Goal: Task Accomplishment & Management: Use online tool/utility

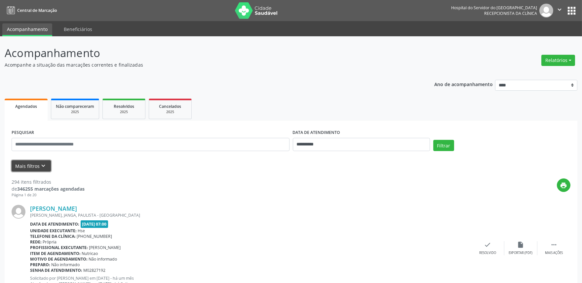
click at [28, 166] on button "Mais filtros keyboard_arrow_down" at bounding box center [31, 167] width 39 height 12
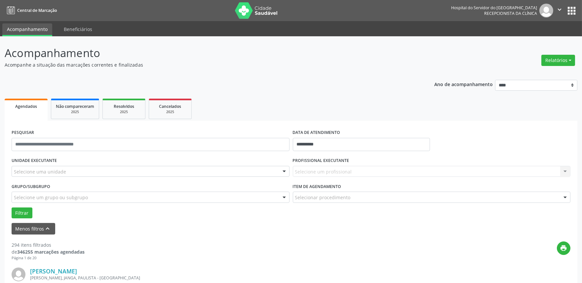
click at [69, 172] on div "Selecione uma unidade" at bounding box center [151, 171] width 278 height 11
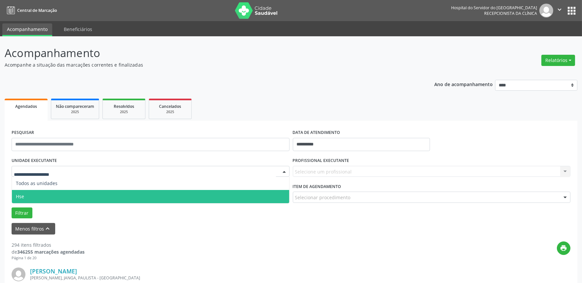
click at [60, 197] on span "Hse" at bounding box center [150, 196] width 277 height 13
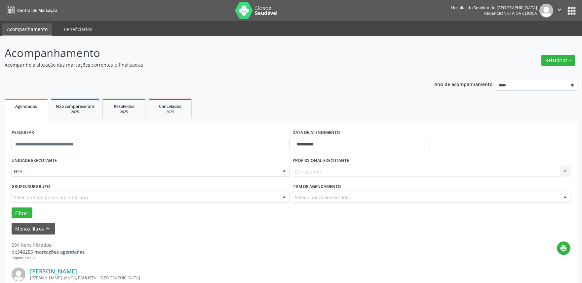
click at [358, 172] on div "Carregando... Nenhum resultado encontrado para: " " Não há nenhuma opção para s…" at bounding box center [432, 171] width 278 height 11
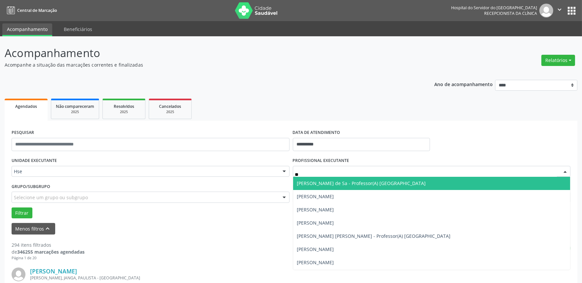
type input "*"
type input "***"
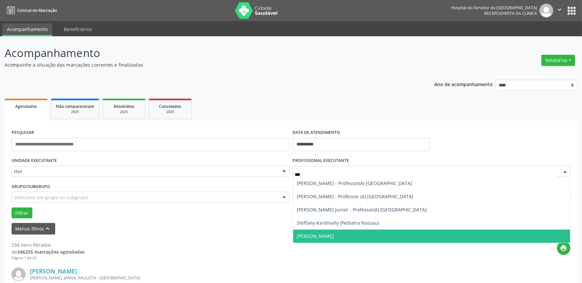
click at [334, 239] on span "[PERSON_NAME]" at bounding box center [315, 236] width 37 height 6
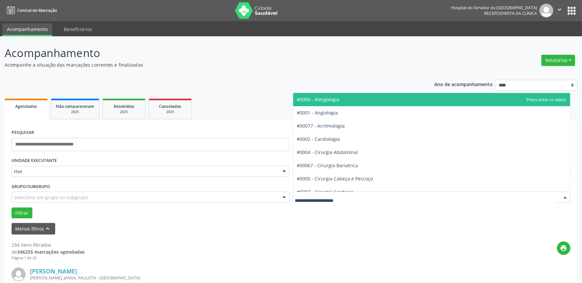
click at [359, 200] on div at bounding box center [432, 197] width 278 height 11
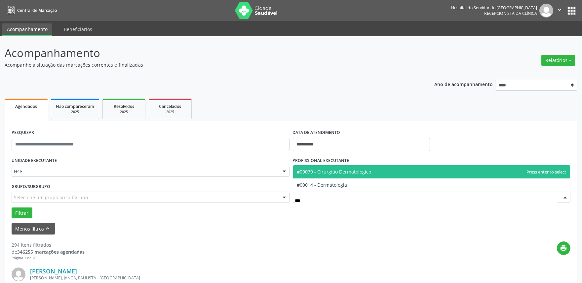
type input "****"
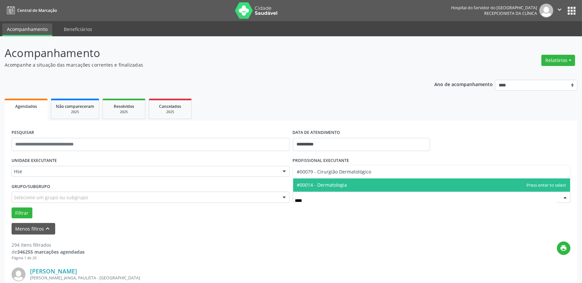
click at [359, 185] on span "#00014 - Dermatologia" at bounding box center [431, 185] width 277 height 13
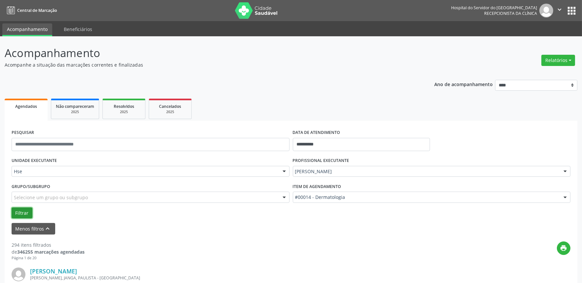
click at [21, 213] on button "Filtrar" at bounding box center [22, 213] width 21 height 11
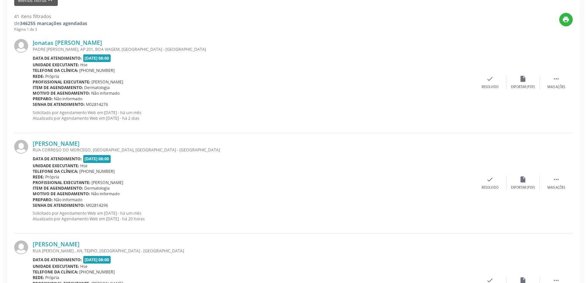
scroll to position [183, 0]
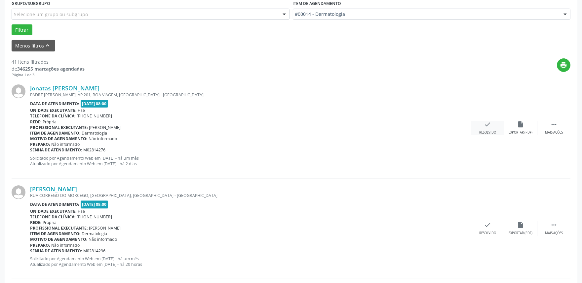
click at [491, 129] on div "check Resolvido" at bounding box center [487, 128] width 33 height 14
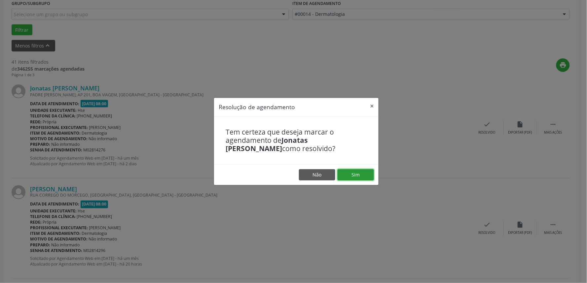
click at [355, 175] on button "Sim" at bounding box center [356, 174] width 36 height 11
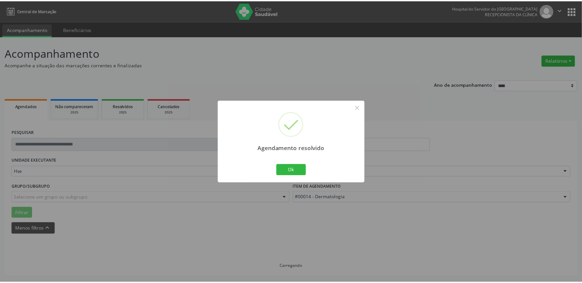
scroll to position [0, 0]
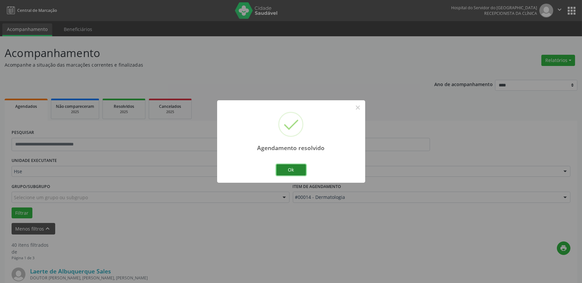
click at [296, 170] on button "Ok" at bounding box center [291, 170] width 30 height 11
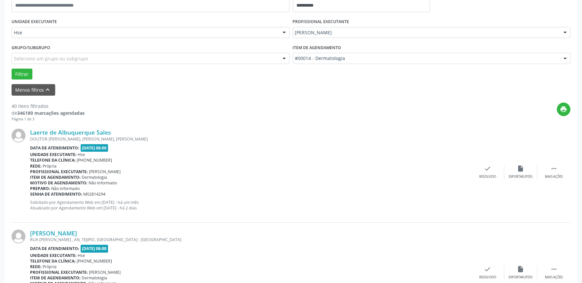
scroll to position [220, 0]
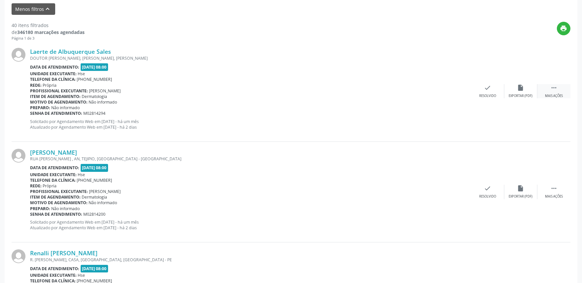
click at [549, 91] on div " Mais ações" at bounding box center [553, 91] width 33 height 14
click at [514, 91] on div "alarm_off Não compareceu" at bounding box center [520, 91] width 33 height 14
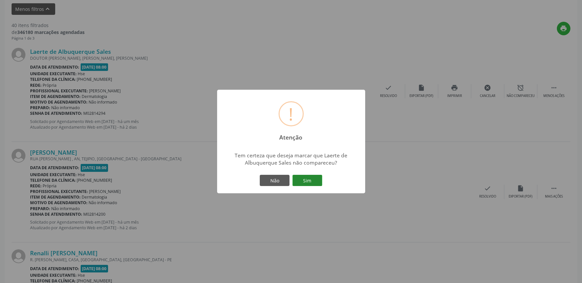
click at [307, 183] on button "Sim" at bounding box center [307, 180] width 30 height 11
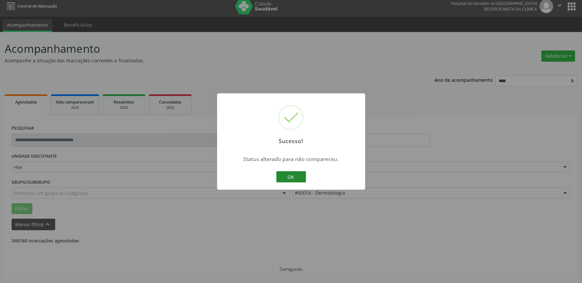
click at [289, 179] on button "OK" at bounding box center [291, 176] width 30 height 11
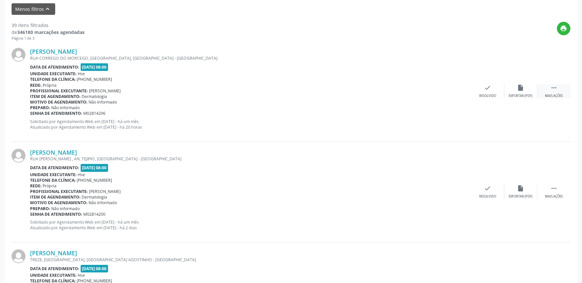
click at [556, 94] on div "Mais ações" at bounding box center [554, 96] width 18 height 5
click at [522, 91] on icon "alarm_off" at bounding box center [520, 87] width 7 height 7
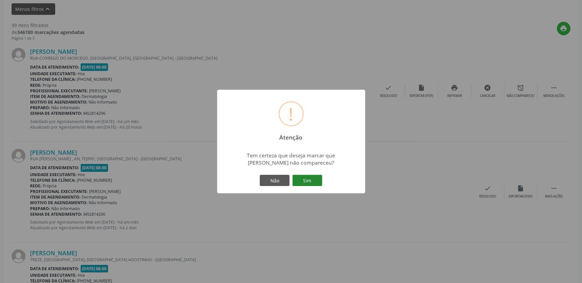
click at [313, 182] on button "Sim" at bounding box center [307, 180] width 30 height 11
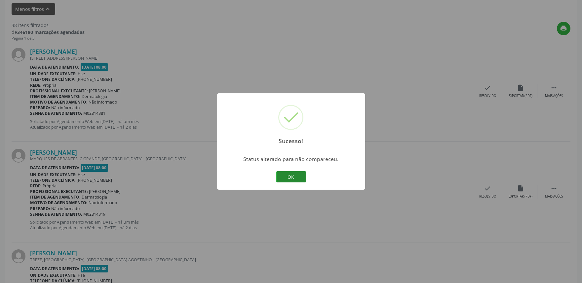
click at [289, 174] on button "OK" at bounding box center [291, 176] width 30 height 11
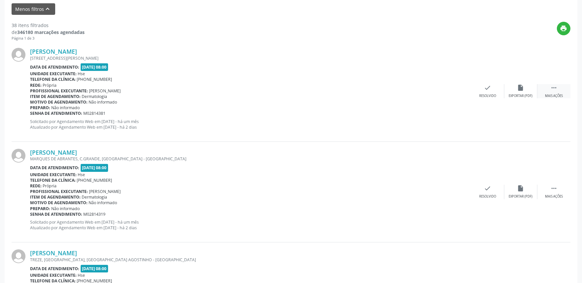
click at [553, 94] on div "Mais ações" at bounding box center [554, 96] width 18 height 5
click at [386, 94] on div "Resolvido" at bounding box center [388, 96] width 17 height 5
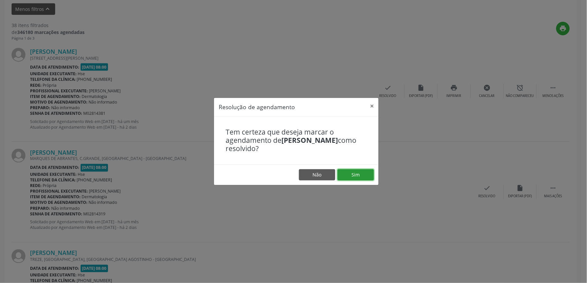
click at [353, 176] on button "Sim" at bounding box center [356, 174] width 36 height 11
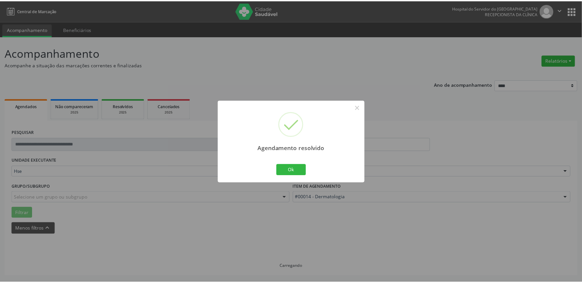
scroll to position [0, 0]
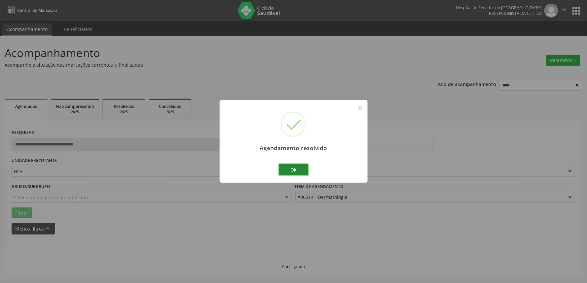
click at [300, 169] on button "Ok" at bounding box center [294, 170] width 30 height 11
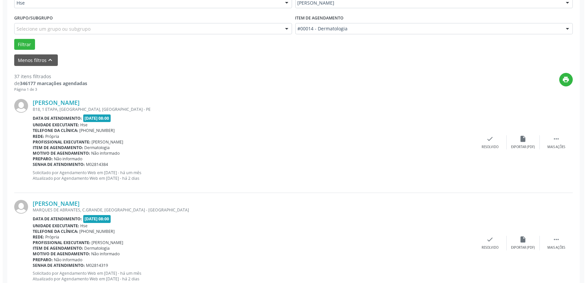
scroll to position [183, 0]
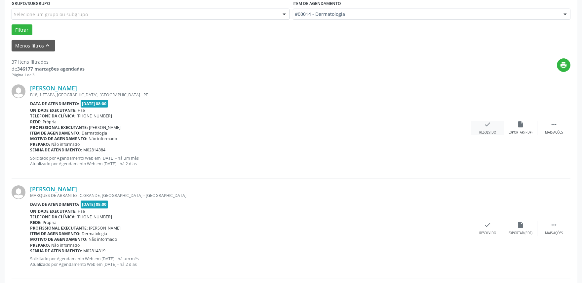
click at [487, 128] on icon "check" at bounding box center [487, 124] width 7 height 7
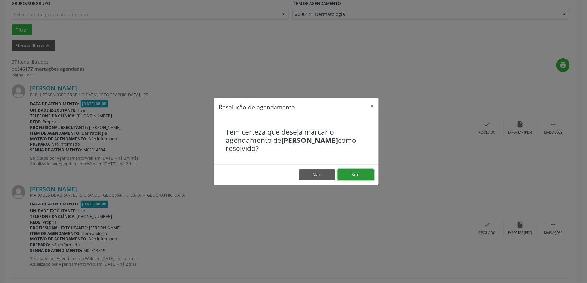
click at [348, 176] on button "Sim" at bounding box center [356, 174] width 36 height 11
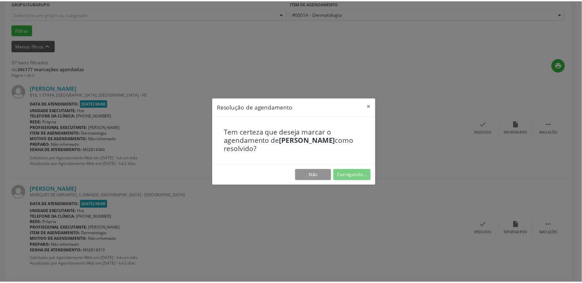
scroll to position [0, 0]
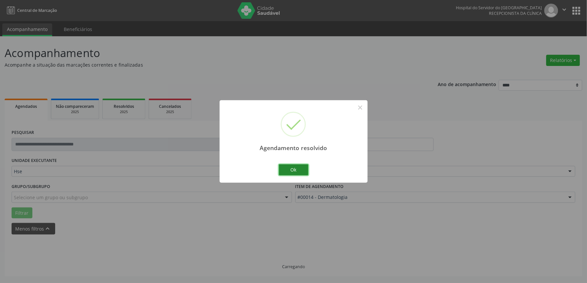
click at [298, 172] on button "Ok" at bounding box center [294, 170] width 30 height 11
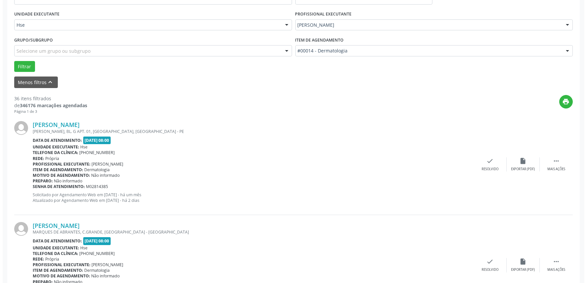
scroll to position [220, 0]
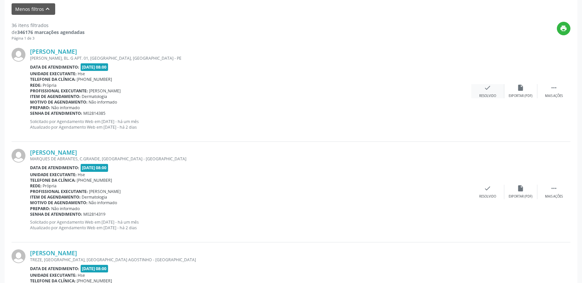
click at [483, 88] on div "check Resolvido" at bounding box center [487, 91] width 33 height 14
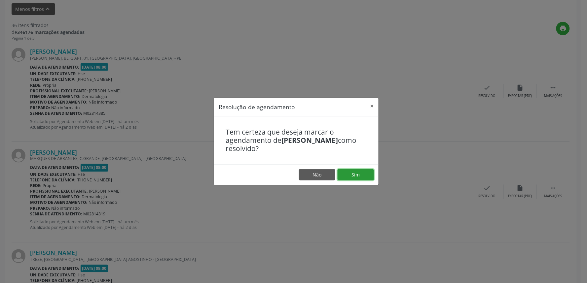
click at [355, 174] on button "Sim" at bounding box center [356, 174] width 36 height 11
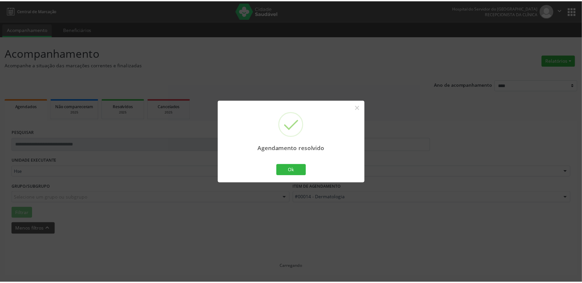
scroll to position [0, 0]
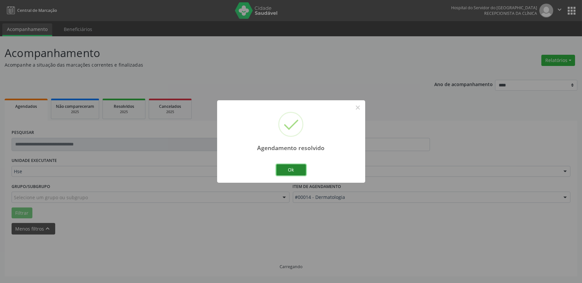
click at [296, 171] on button "Ok" at bounding box center [291, 170] width 30 height 11
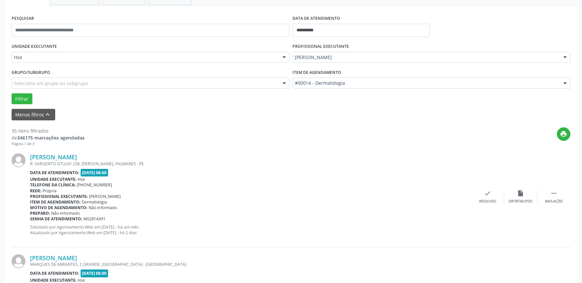
scroll to position [188, 0]
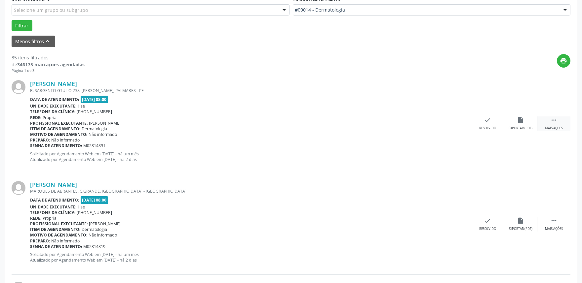
click at [555, 126] on div "Mais ações" at bounding box center [554, 128] width 18 height 5
click at [510, 122] on div "alarm_off Não compareceu" at bounding box center [520, 124] width 33 height 14
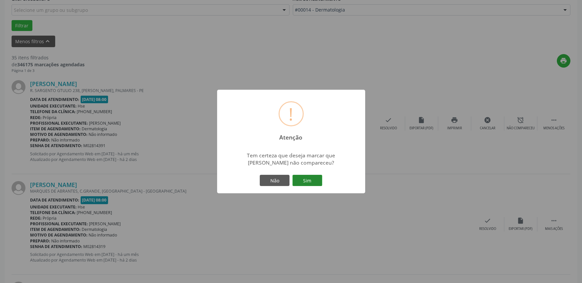
click at [310, 183] on button "Sim" at bounding box center [307, 180] width 30 height 11
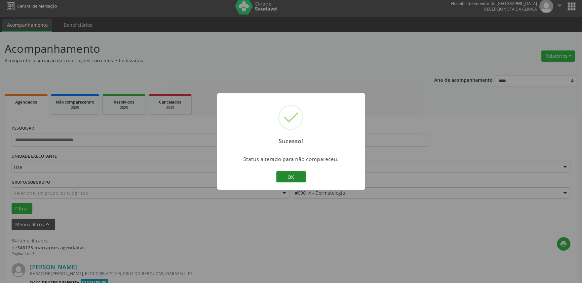
click at [295, 174] on button "OK" at bounding box center [291, 176] width 30 height 11
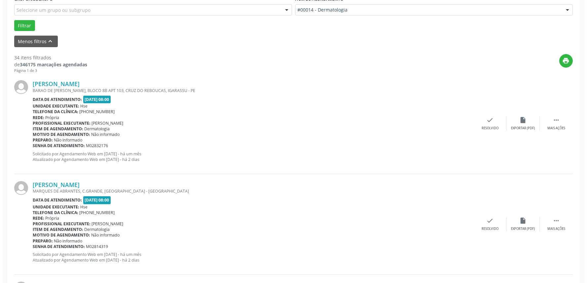
scroll to position [225, 0]
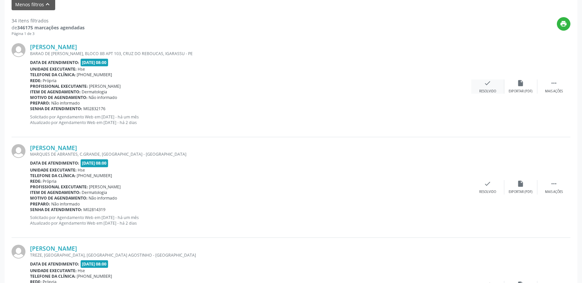
click at [487, 88] on div "check Resolvido" at bounding box center [487, 87] width 33 height 14
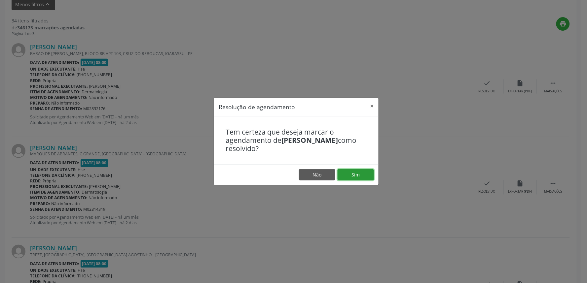
click at [357, 176] on button "Sim" at bounding box center [356, 174] width 36 height 11
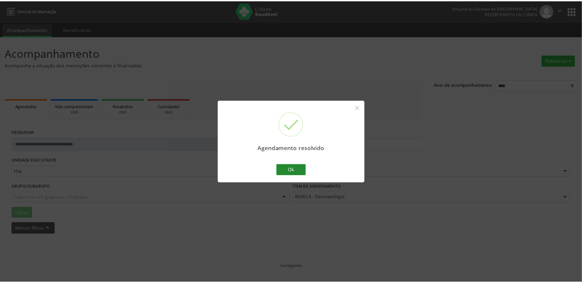
scroll to position [0, 0]
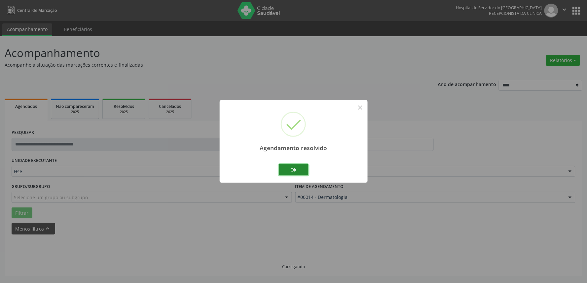
click at [293, 170] on button "Ok" at bounding box center [294, 170] width 30 height 11
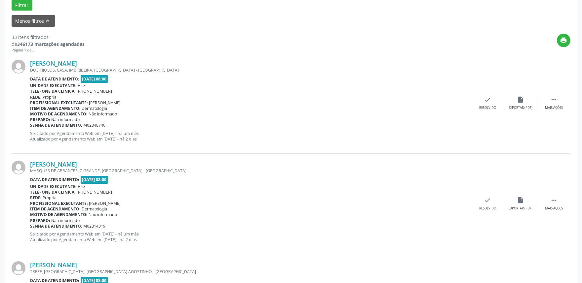
scroll to position [220, 0]
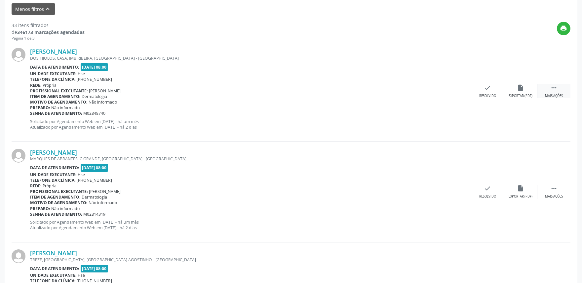
drag, startPoint x: 555, startPoint y: 95, endPoint x: 546, endPoint y: 92, distance: 9.3
click at [554, 95] on div "Mais ações" at bounding box center [554, 96] width 18 height 5
click at [525, 92] on div "alarm_off Não compareceu" at bounding box center [520, 91] width 33 height 14
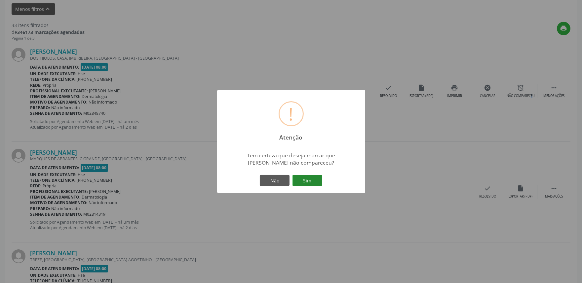
click at [306, 182] on button "Sim" at bounding box center [307, 180] width 30 height 11
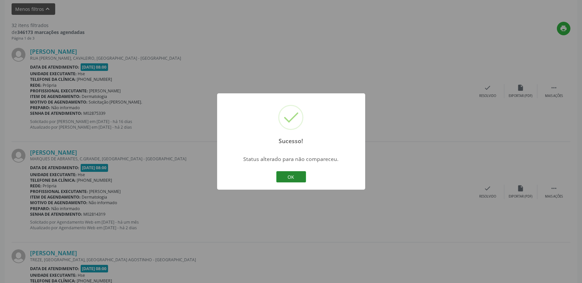
click at [298, 182] on button "OK" at bounding box center [291, 176] width 30 height 11
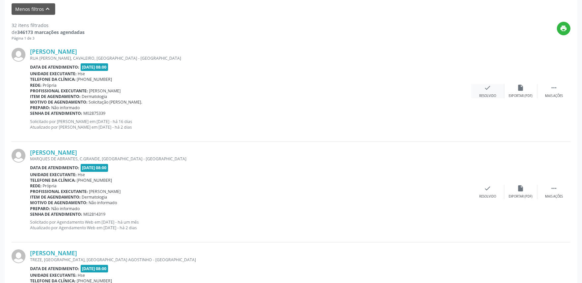
click at [485, 94] on div "Resolvido" at bounding box center [487, 96] width 17 height 5
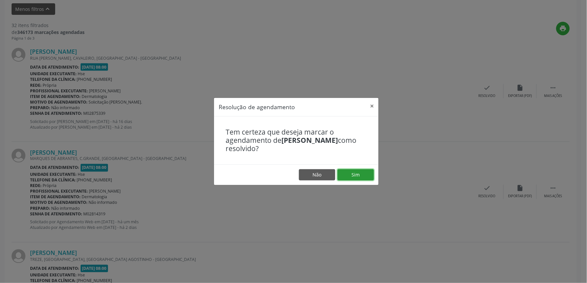
click at [357, 171] on button "Sim" at bounding box center [356, 174] width 36 height 11
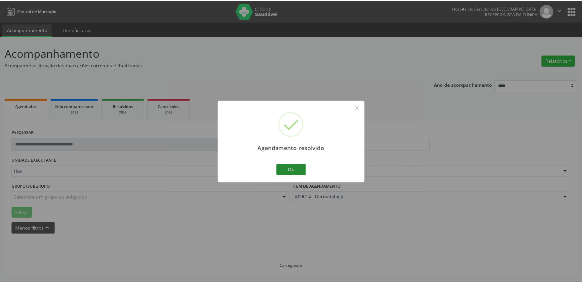
scroll to position [0, 0]
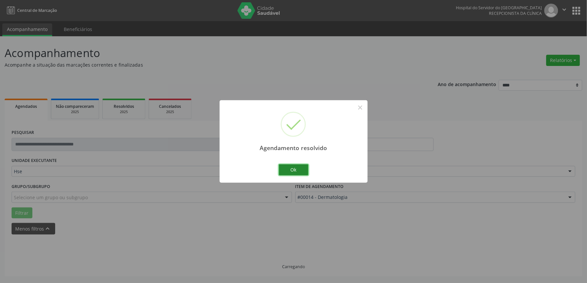
click at [289, 170] on button "Ok" at bounding box center [294, 170] width 30 height 11
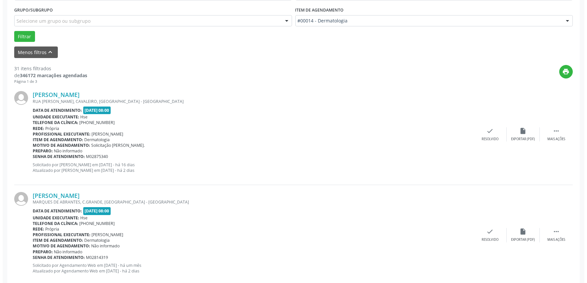
scroll to position [183, 0]
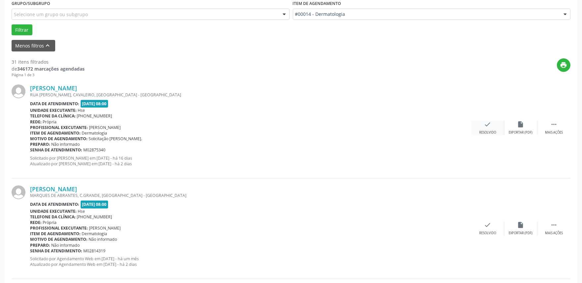
click at [485, 129] on div "check Resolvido" at bounding box center [487, 128] width 33 height 14
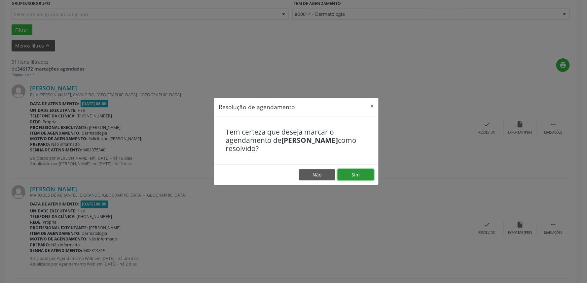
click at [362, 174] on button "Sim" at bounding box center [356, 174] width 36 height 11
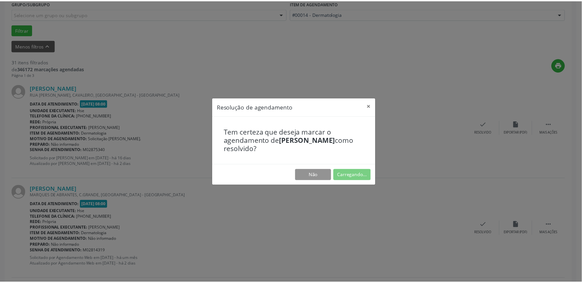
scroll to position [0, 0]
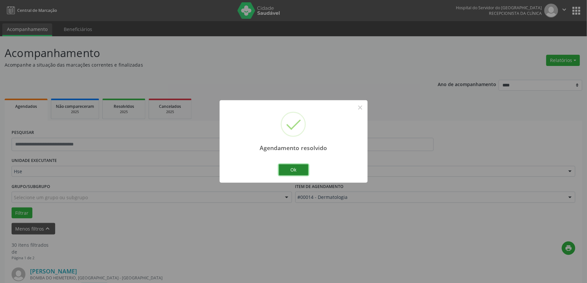
click at [298, 172] on button "Ok" at bounding box center [294, 170] width 30 height 11
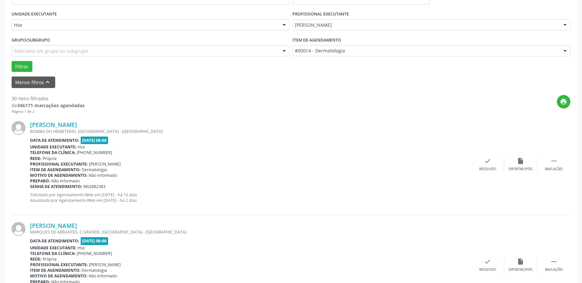
scroll to position [220, 0]
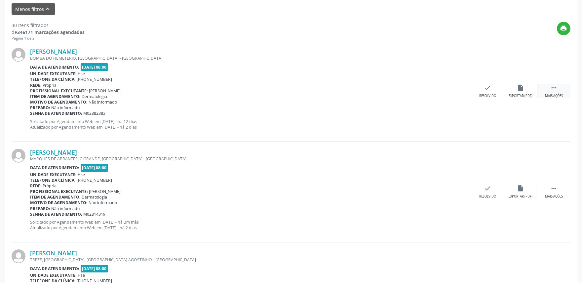
click at [550, 94] on div "Mais ações" at bounding box center [554, 96] width 18 height 5
click at [512, 95] on div "Não compareceu" at bounding box center [520, 96] width 28 height 5
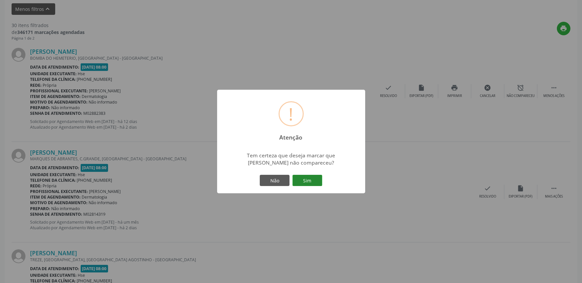
click at [314, 181] on button "Sim" at bounding box center [307, 180] width 30 height 11
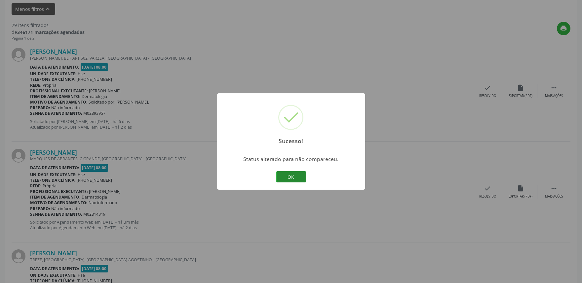
click at [292, 177] on button "OK" at bounding box center [291, 176] width 30 height 11
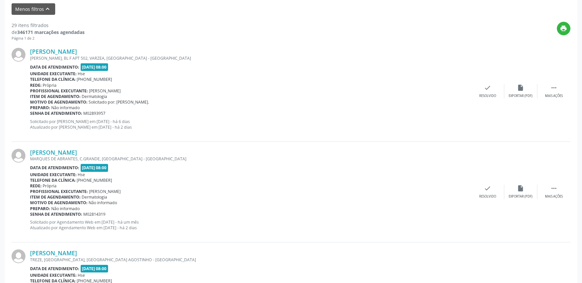
click at [484, 98] on div "[PERSON_NAME] [PERSON_NAME][STREET_ADDRESS] Data de atendimento: [DATE] 08:00 U…" at bounding box center [291, 91] width 559 height 101
click at [487, 96] on div "Resolvido" at bounding box center [487, 96] width 17 height 5
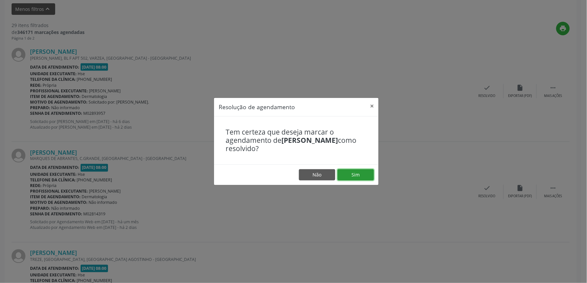
click at [357, 175] on button "Sim" at bounding box center [356, 174] width 36 height 11
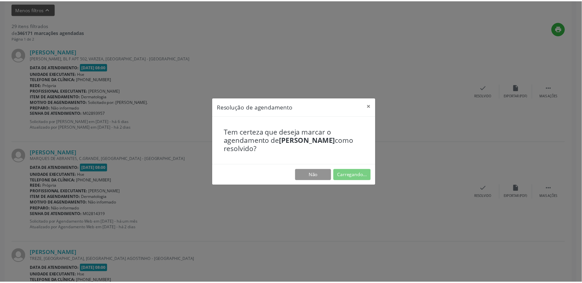
scroll to position [0, 0]
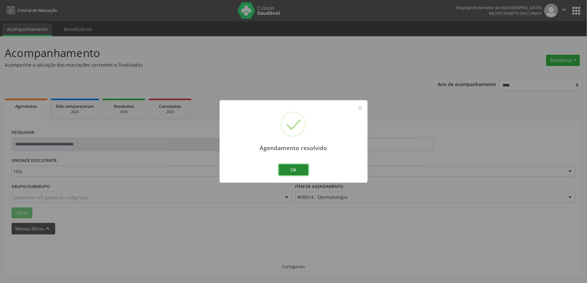
click at [302, 171] on button "Ok" at bounding box center [294, 170] width 30 height 11
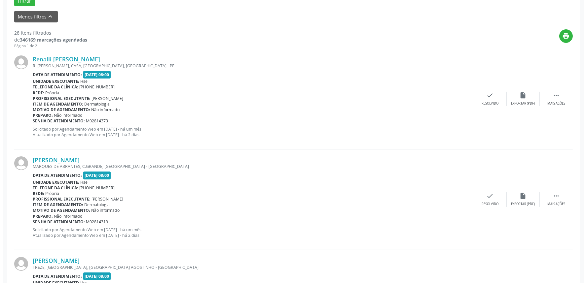
scroll to position [220, 0]
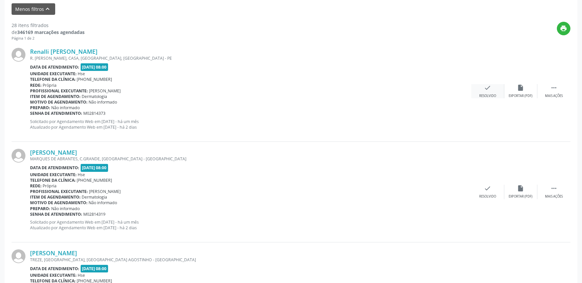
click at [487, 88] on icon "check" at bounding box center [487, 87] width 7 height 7
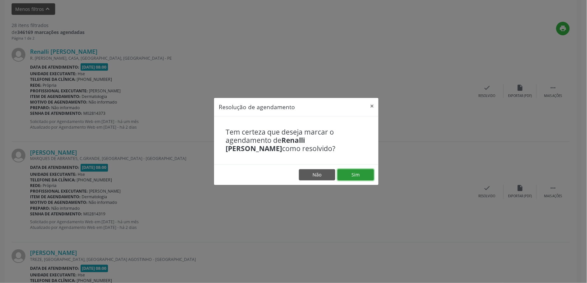
click at [346, 172] on button "Sim" at bounding box center [356, 174] width 36 height 11
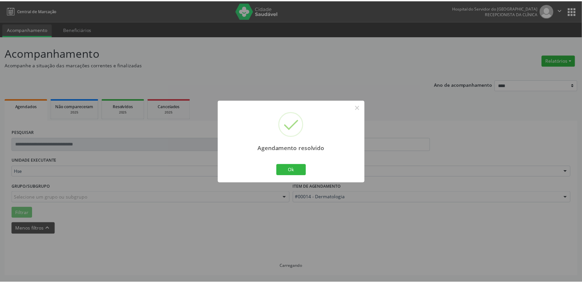
scroll to position [0, 0]
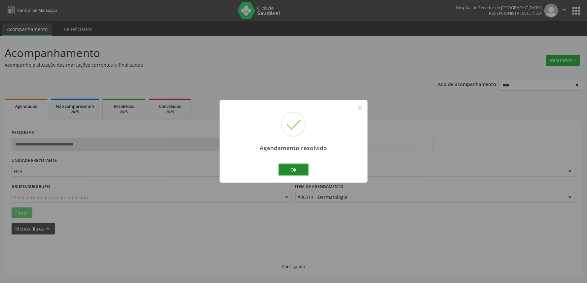
click at [301, 168] on button "Ok" at bounding box center [294, 170] width 30 height 11
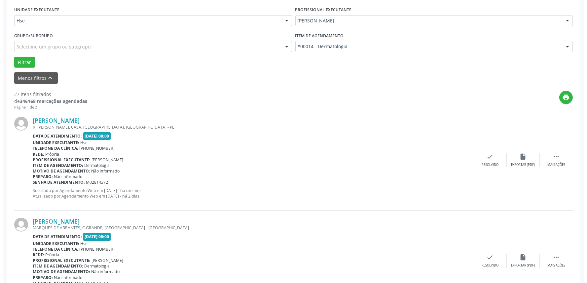
scroll to position [188, 0]
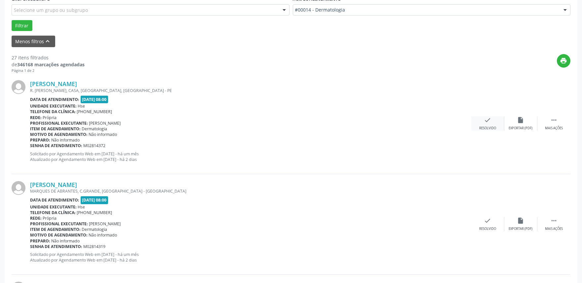
click at [493, 124] on div "check Resolvido" at bounding box center [487, 124] width 33 height 14
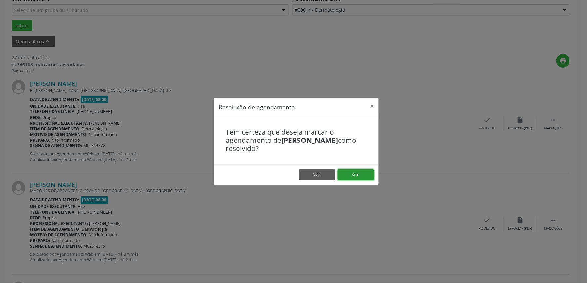
click at [354, 174] on button "Sim" at bounding box center [356, 174] width 36 height 11
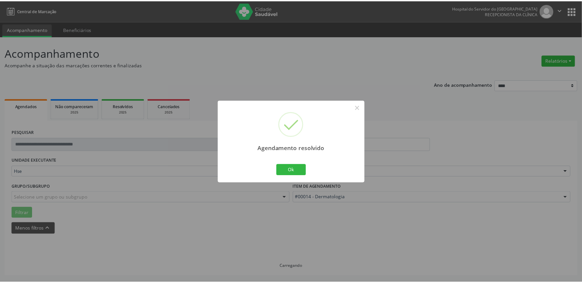
scroll to position [0, 0]
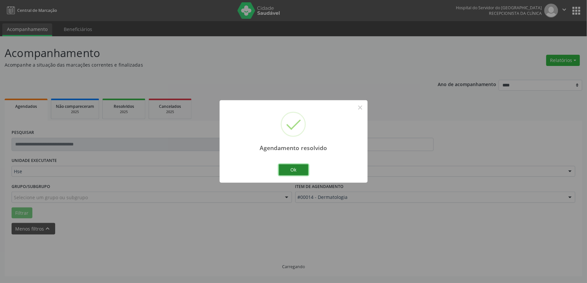
click at [298, 170] on button "Ok" at bounding box center [294, 170] width 30 height 11
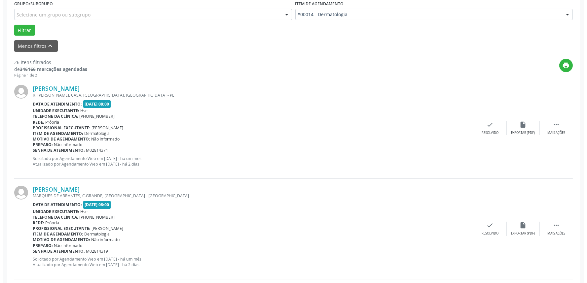
scroll to position [183, 0]
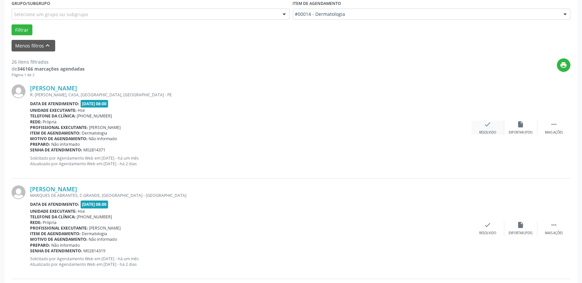
click at [483, 128] on div "check Resolvido" at bounding box center [487, 128] width 33 height 14
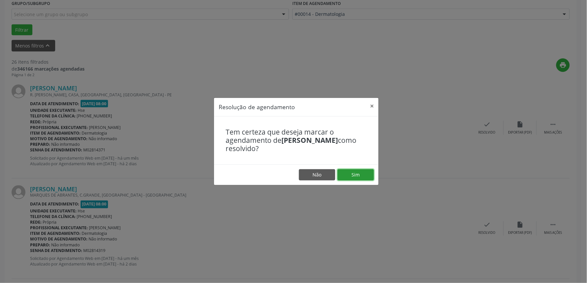
click at [351, 178] on button "Sim" at bounding box center [356, 174] width 36 height 11
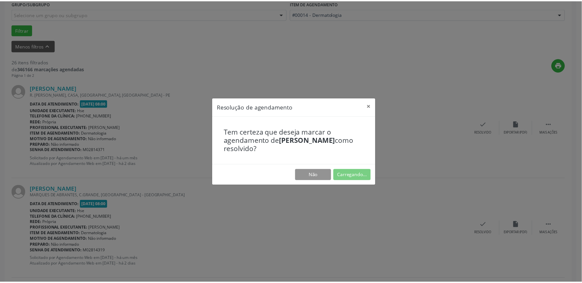
scroll to position [0, 0]
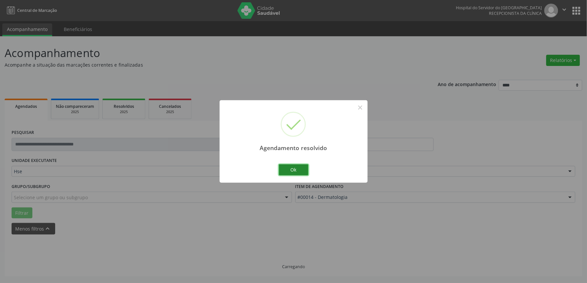
click at [293, 172] on button "Ok" at bounding box center [294, 170] width 30 height 11
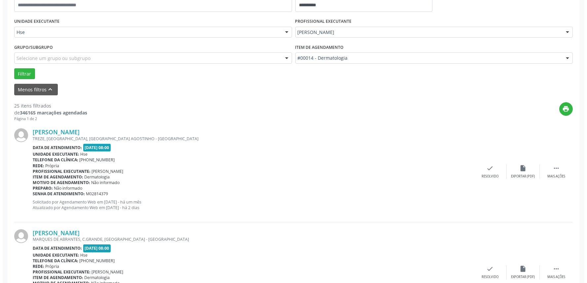
scroll to position [188, 0]
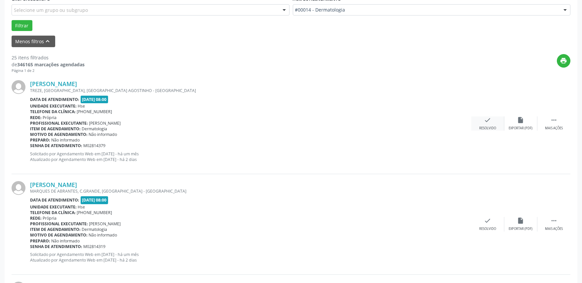
click at [484, 117] on icon "check" at bounding box center [487, 120] width 7 height 7
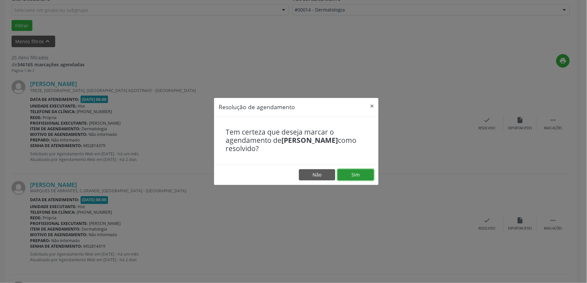
click at [351, 173] on button "Sim" at bounding box center [356, 174] width 36 height 11
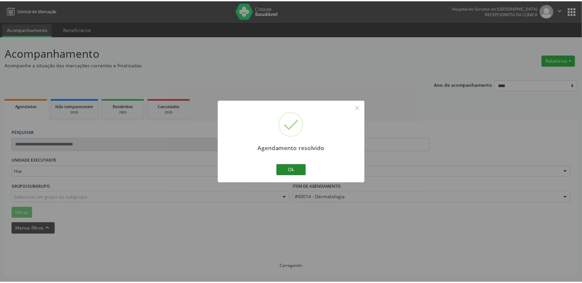
scroll to position [0, 0]
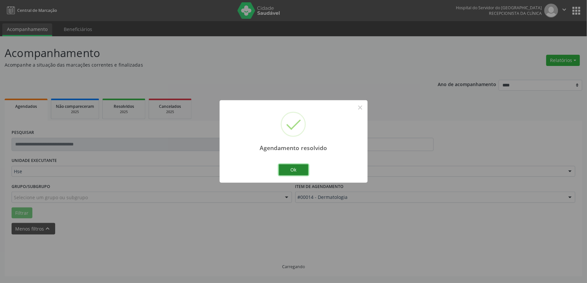
click at [298, 172] on button "Ok" at bounding box center [294, 170] width 30 height 11
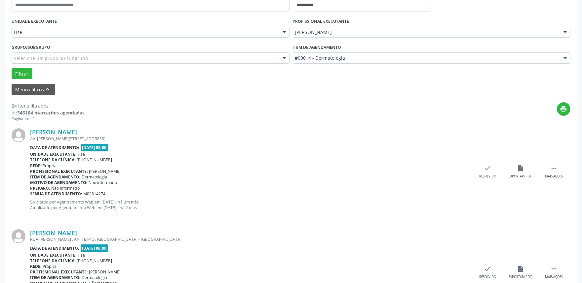
scroll to position [183, 0]
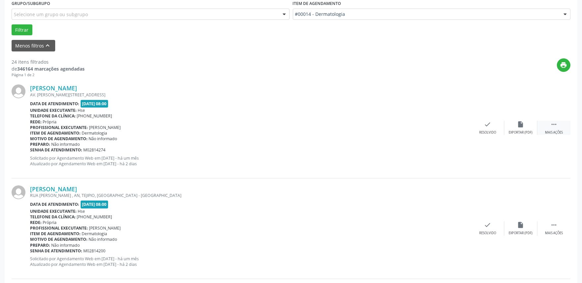
click at [551, 130] on div "Mais ações" at bounding box center [554, 132] width 18 height 5
click at [521, 129] on div "alarm_off Não compareceu" at bounding box center [520, 128] width 33 height 14
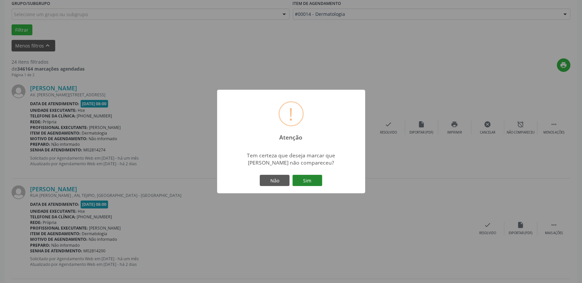
click at [304, 183] on button "Sim" at bounding box center [307, 180] width 30 height 11
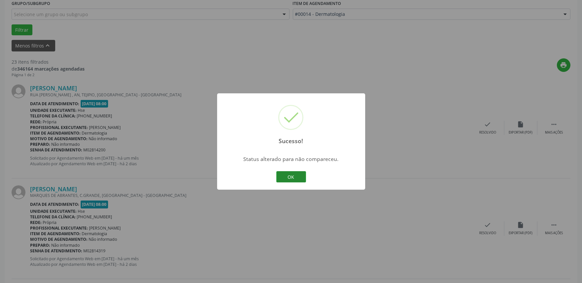
click at [298, 176] on button "OK" at bounding box center [291, 176] width 30 height 11
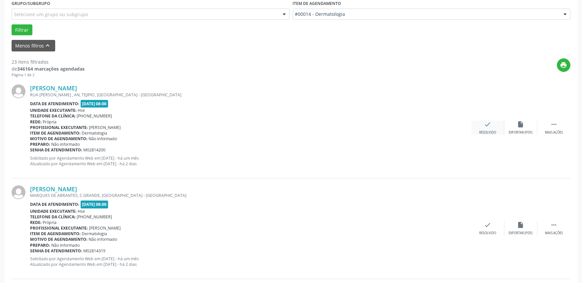
click at [484, 127] on icon "check" at bounding box center [487, 124] width 7 height 7
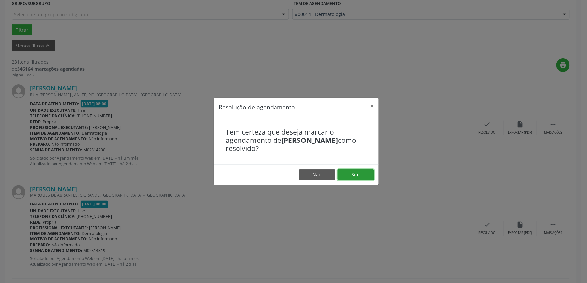
click at [354, 174] on button "Sim" at bounding box center [356, 174] width 36 height 11
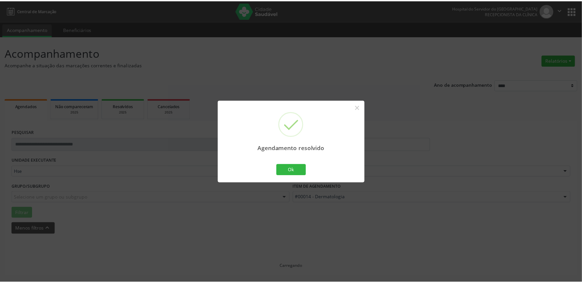
scroll to position [0, 0]
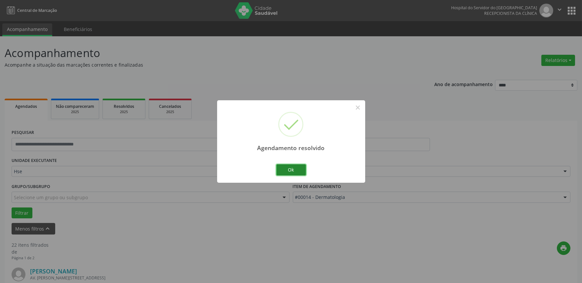
click at [290, 169] on button "Ok" at bounding box center [291, 170] width 30 height 11
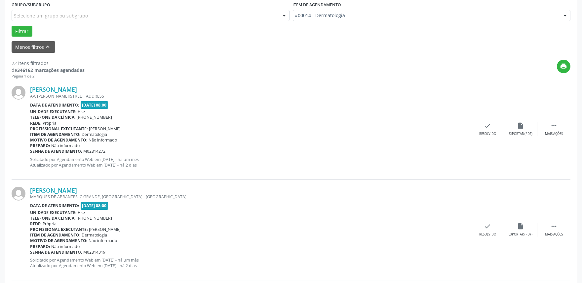
scroll to position [183, 0]
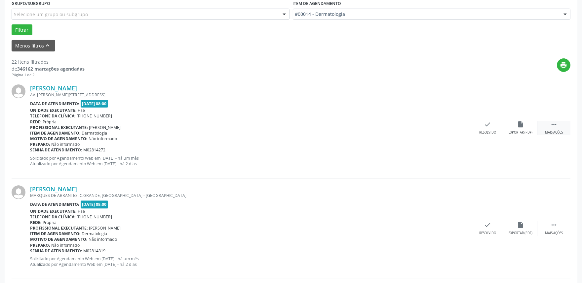
click at [554, 129] on div " Mais ações" at bounding box center [553, 128] width 33 height 14
click at [519, 130] on div "Não compareceu" at bounding box center [520, 132] width 28 height 5
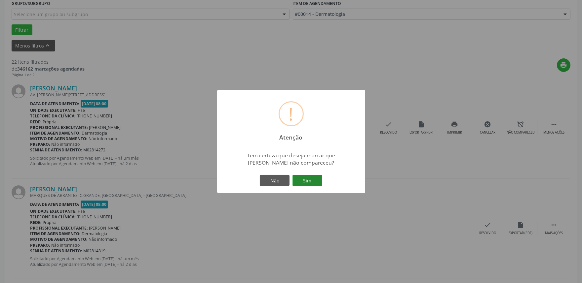
click at [305, 182] on button "Sim" at bounding box center [307, 180] width 30 height 11
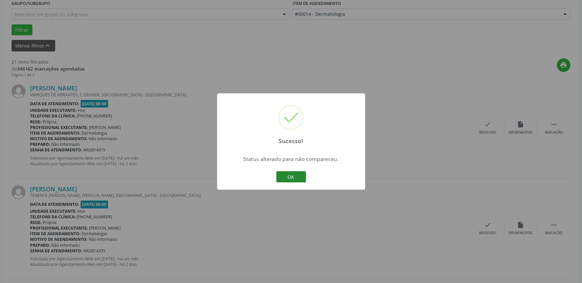
click at [297, 176] on button "OK" at bounding box center [291, 176] width 30 height 11
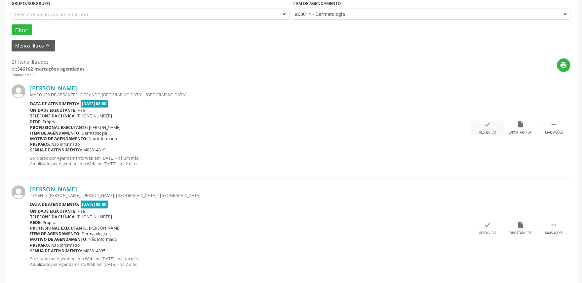
click at [491, 133] on div "Resolvido" at bounding box center [487, 132] width 17 height 5
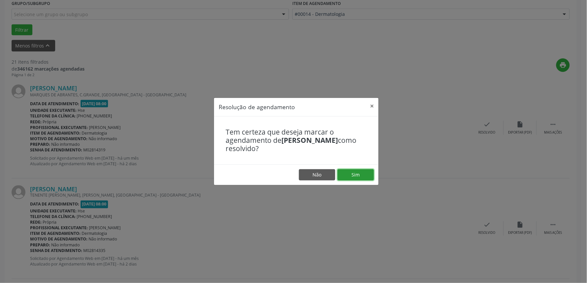
click at [359, 177] on button "Sim" at bounding box center [356, 174] width 36 height 11
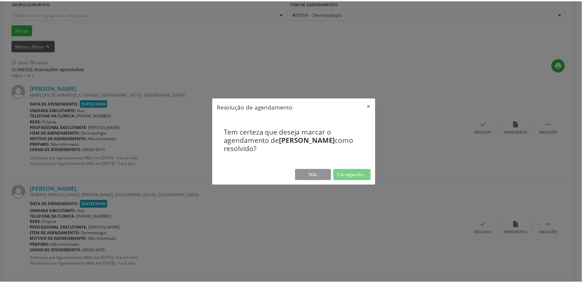
scroll to position [0, 0]
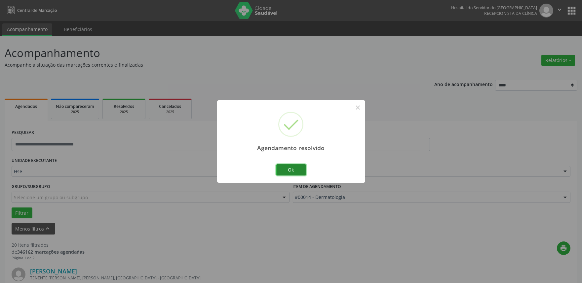
click at [293, 172] on button "Ok" at bounding box center [291, 170] width 30 height 11
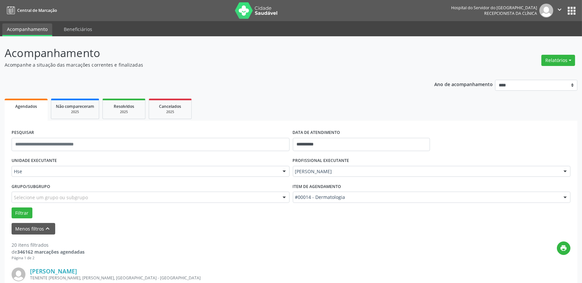
scroll to position [110, 0]
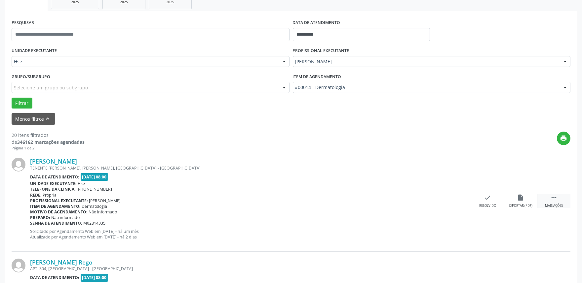
click at [545, 199] on div " Mais ações" at bounding box center [553, 201] width 33 height 14
click at [513, 200] on div "alarm_off Não compareceu" at bounding box center [520, 201] width 33 height 14
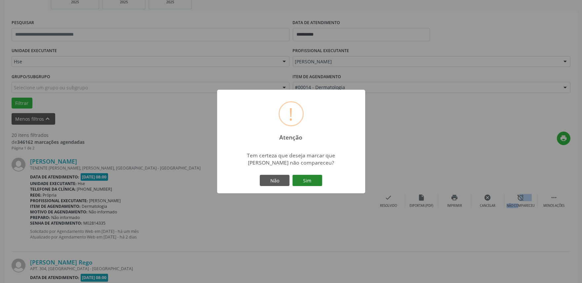
click at [304, 180] on button "Sim" at bounding box center [307, 180] width 30 height 11
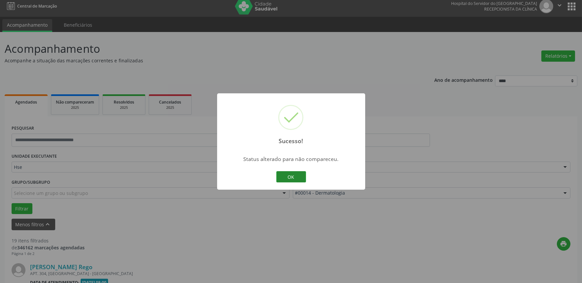
click at [288, 177] on button "OK" at bounding box center [291, 176] width 30 height 11
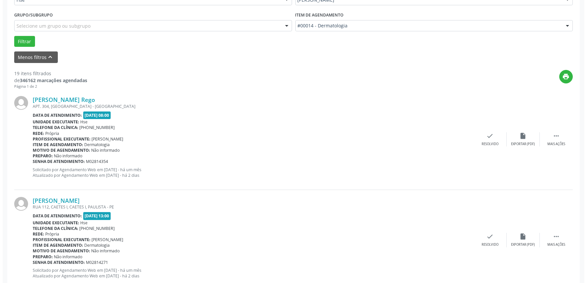
scroll to position [183, 0]
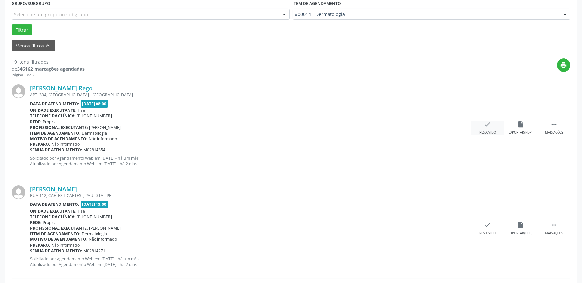
click at [485, 131] on div "Resolvido" at bounding box center [487, 132] width 17 height 5
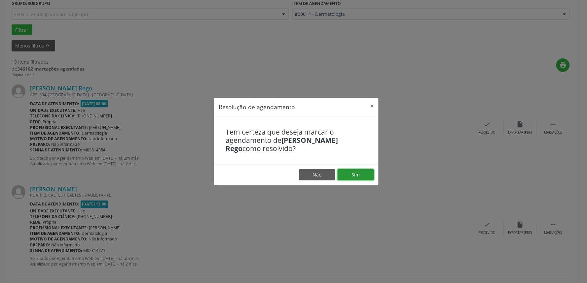
click at [369, 174] on button "Sim" at bounding box center [356, 174] width 36 height 11
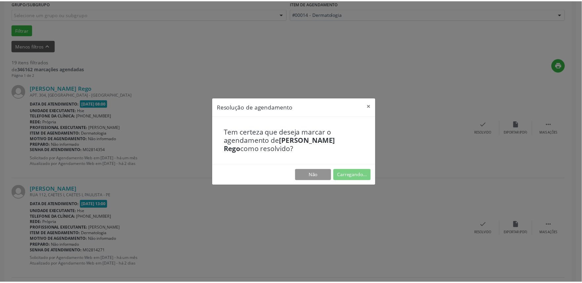
scroll to position [0, 0]
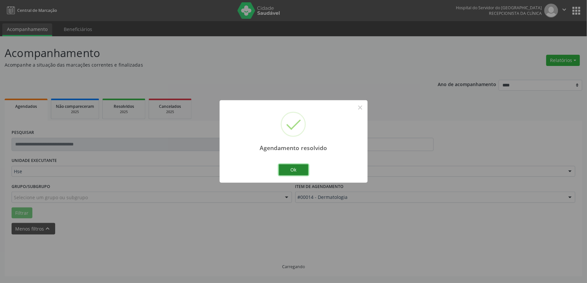
click at [291, 169] on button "Ok" at bounding box center [294, 170] width 30 height 11
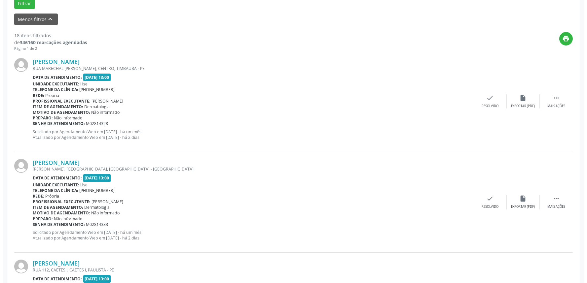
scroll to position [220, 0]
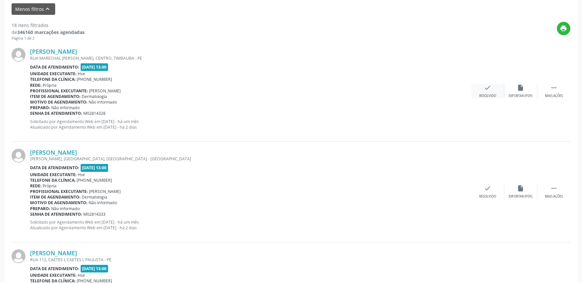
click at [490, 91] on icon "check" at bounding box center [487, 87] width 7 height 7
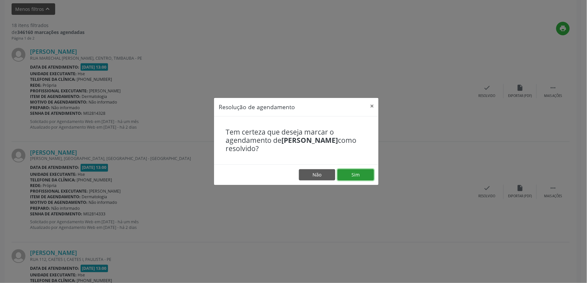
click at [352, 173] on button "Sim" at bounding box center [356, 174] width 36 height 11
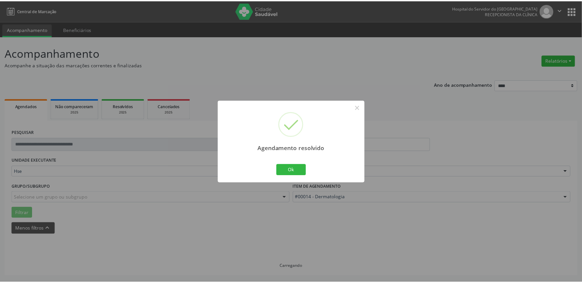
scroll to position [0, 0]
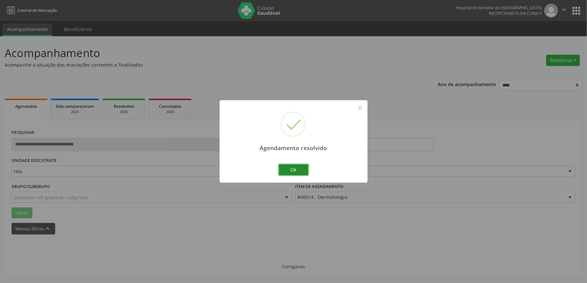
click at [295, 172] on button "Ok" at bounding box center [294, 170] width 30 height 11
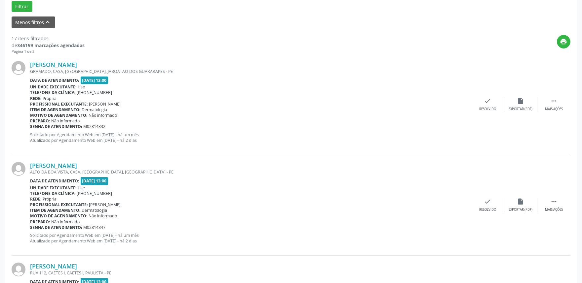
scroll to position [220, 0]
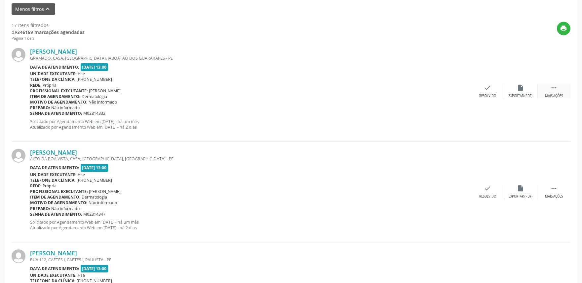
click at [549, 88] on div " Mais ações" at bounding box center [553, 91] width 33 height 14
click at [517, 94] on div "Não compareceu" at bounding box center [520, 96] width 28 height 5
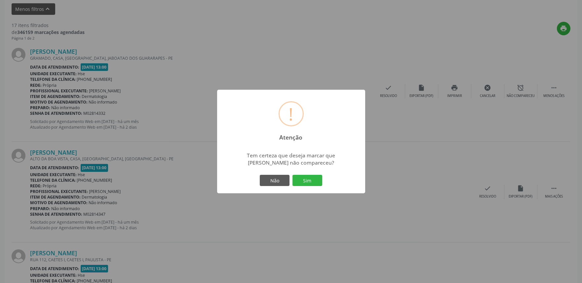
drag, startPoint x: 309, startPoint y: 176, endPoint x: 325, endPoint y: 157, distance: 25.0
click at [309, 176] on button "Sim" at bounding box center [307, 180] width 30 height 11
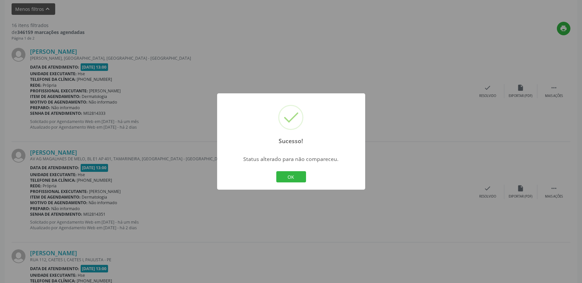
click at [293, 176] on button "OK" at bounding box center [291, 176] width 30 height 11
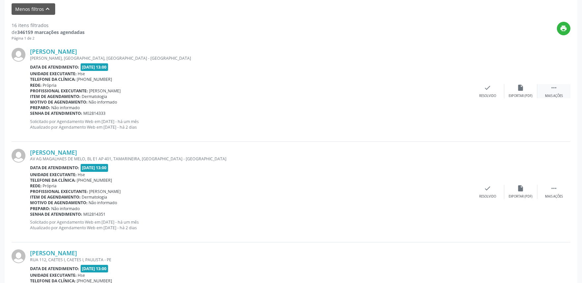
click at [545, 94] on div "Mais ações" at bounding box center [554, 96] width 18 height 5
click at [516, 94] on div "Não compareceu" at bounding box center [520, 96] width 28 height 5
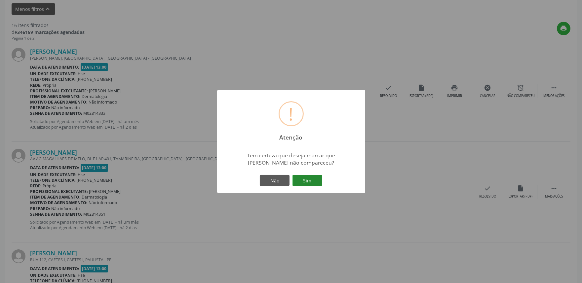
click at [305, 180] on button "Sim" at bounding box center [307, 180] width 30 height 11
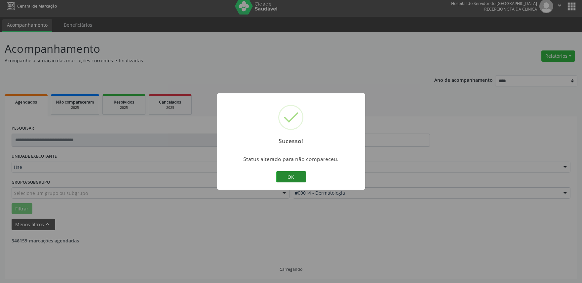
click at [294, 174] on button "OK" at bounding box center [291, 176] width 30 height 11
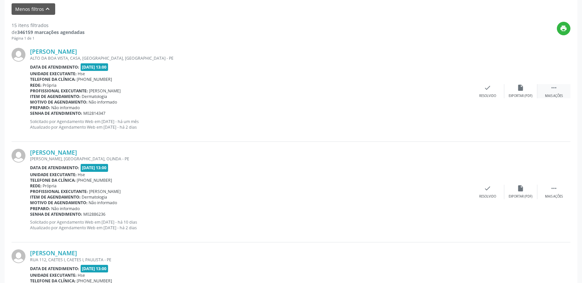
click at [556, 91] on div " Mais ações" at bounding box center [553, 91] width 33 height 14
click at [523, 94] on div "Não compareceu" at bounding box center [520, 96] width 28 height 5
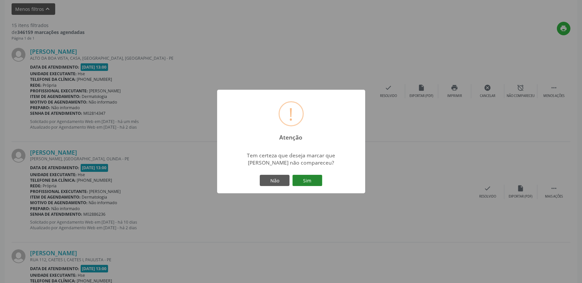
click at [310, 183] on button "Sim" at bounding box center [307, 180] width 30 height 11
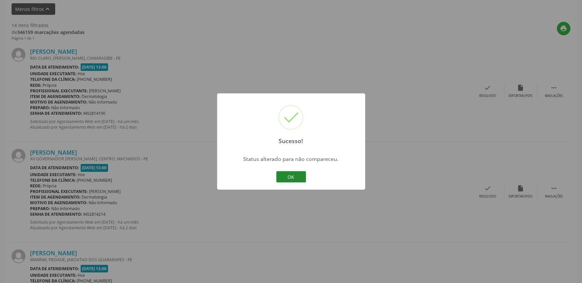
click at [290, 176] on button "OK" at bounding box center [291, 176] width 30 height 11
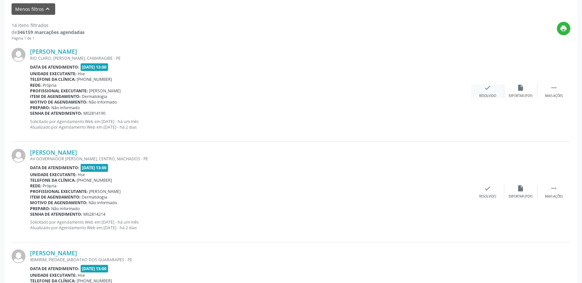
click at [486, 92] on div "check Resolvido" at bounding box center [487, 91] width 33 height 14
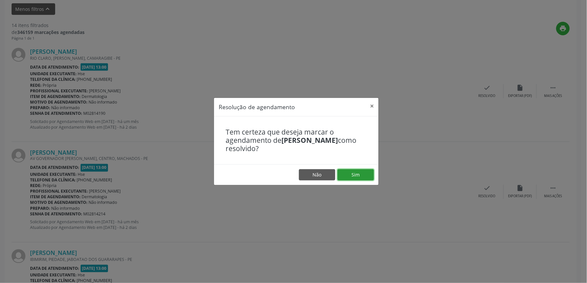
click at [354, 175] on button "Sim" at bounding box center [356, 174] width 36 height 11
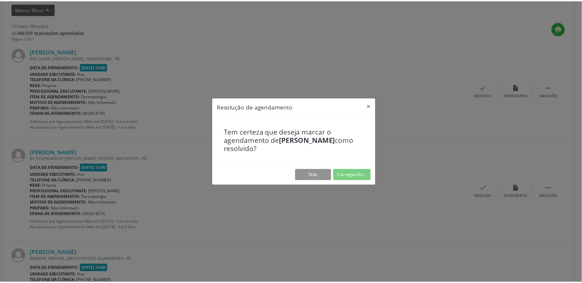
scroll to position [0, 0]
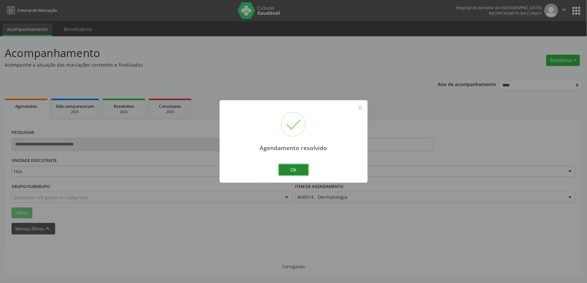
click at [290, 171] on button "Ok" at bounding box center [294, 170] width 30 height 11
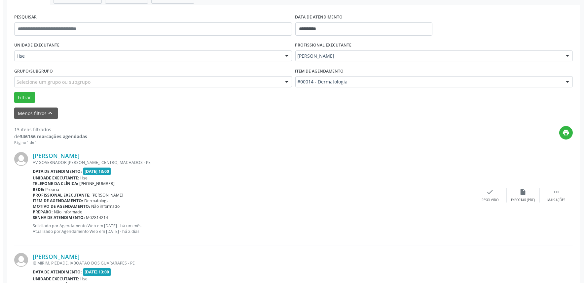
scroll to position [183, 0]
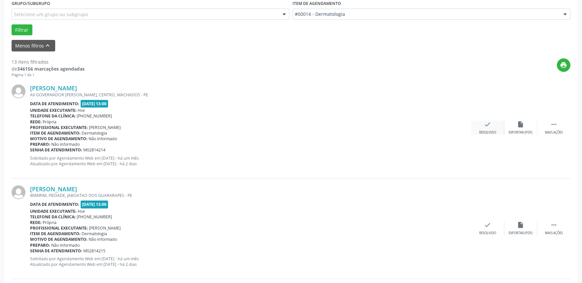
click at [484, 131] on div "Resolvido" at bounding box center [487, 132] width 17 height 5
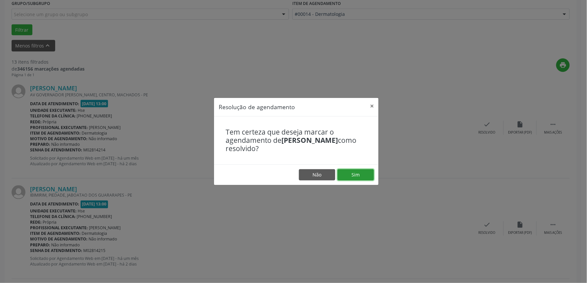
click at [366, 177] on button "Sim" at bounding box center [356, 174] width 36 height 11
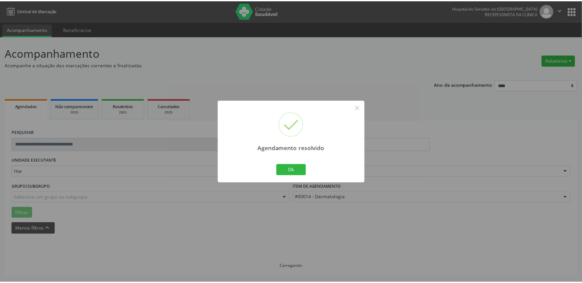
scroll to position [0, 0]
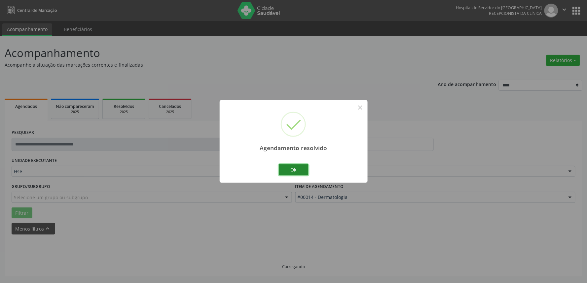
click at [296, 173] on button "Ok" at bounding box center [294, 170] width 30 height 11
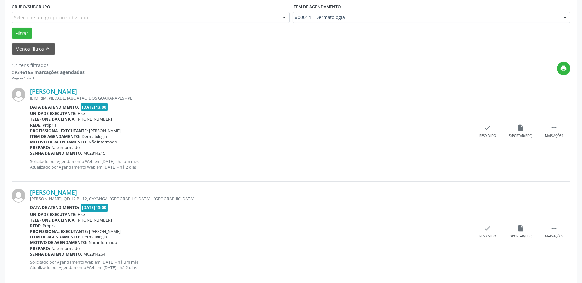
scroll to position [183, 0]
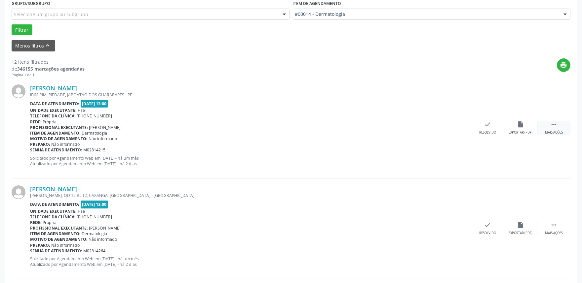
click at [554, 130] on div "Mais ações" at bounding box center [554, 132] width 18 height 5
click at [515, 128] on div "alarm_off Não compareceu" at bounding box center [520, 128] width 33 height 14
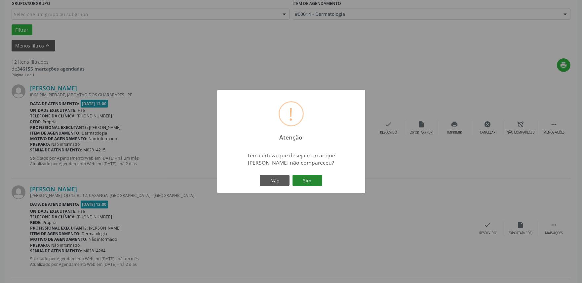
click at [308, 183] on button "Sim" at bounding box center [307, 180] width 30 height 11
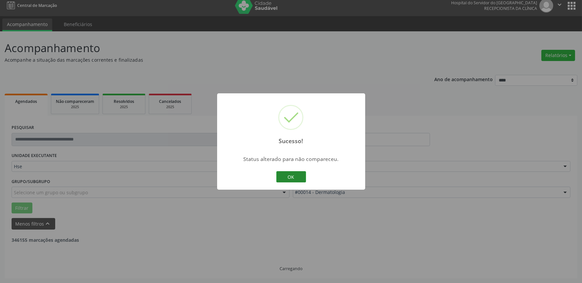
click at [288, 176] on button "OK" at bounding box center [291, 176] width 30 height 11
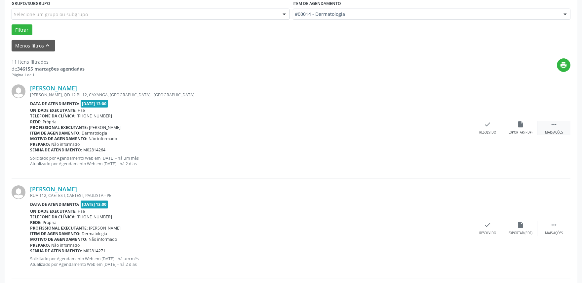
click at [549, 129] on div " Mais ações" at bounding box center [553, 128] width 33 height 14
click at [519, 130] on div "Não compareceu" at bounding box center [520, 132] width 28 height 5
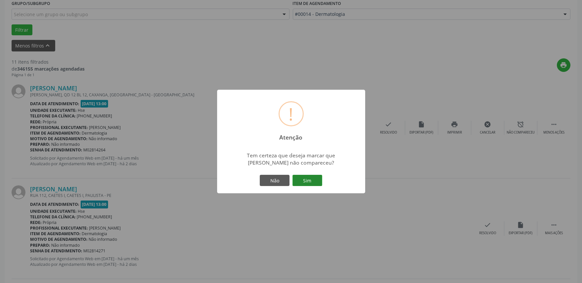
click at [313, 180] on button "Sim" at bounding box center [307, 180] width 30 height 11
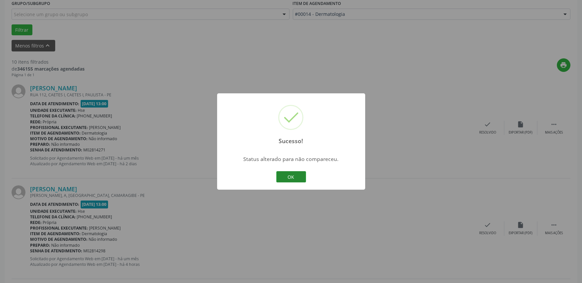
click at [290, 175] on button "OK" at bounding box center [291, 176] width 30 height 11
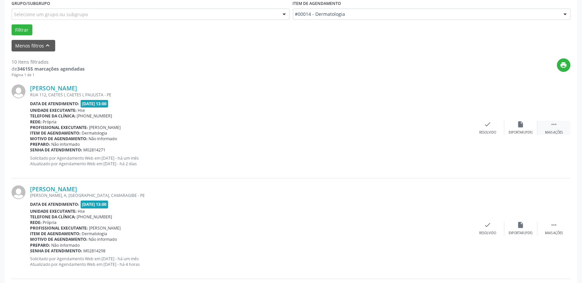
click at [549, 129] on div " Mais ações" at bounding box center [553, 128] width 33 height 14
click at [519, 129] on div "alarm_off Não compareceu" at bounding box center [520, 128] width 33 height 14
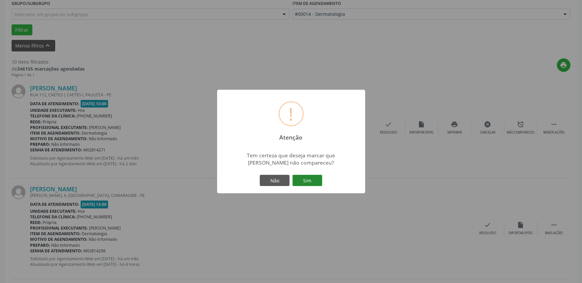
click at [308, 181] on button "Sim" at bounding box center [307, 180] width 30 height 11
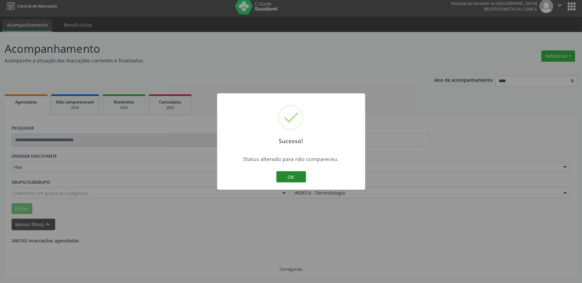
click at [289, 181] on button "OK" at bounding box center [291, 176] width 30 height 11
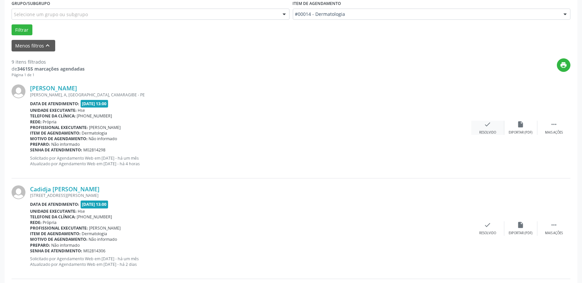
click at [490, 131] on div "Resolvido" at bounding box center [487, 132] width 17 height 5
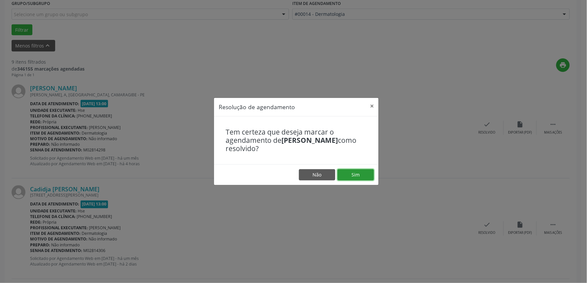
click at [359, 177] on button "Sim" at bounding box center [356, 174] width 36 height 11
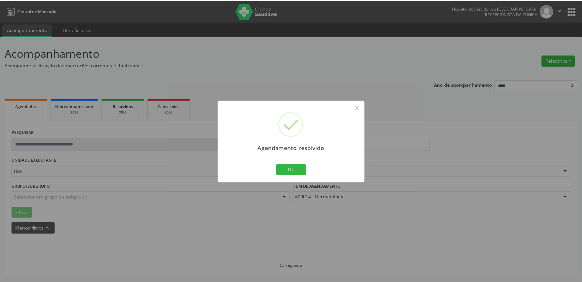
scroll to position [0, 0]
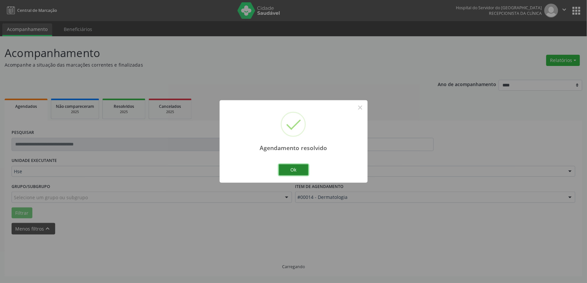
click at [296, 173] on button "Ok" at bounding box center [294, 170] width 30 height 11
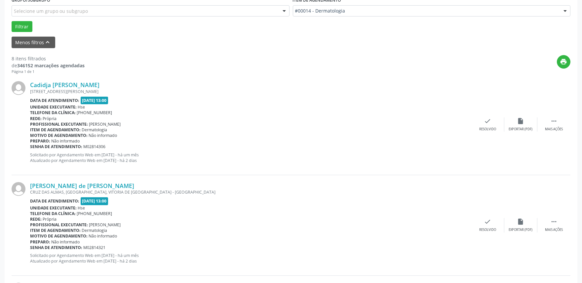
scroll to position [183, 0]
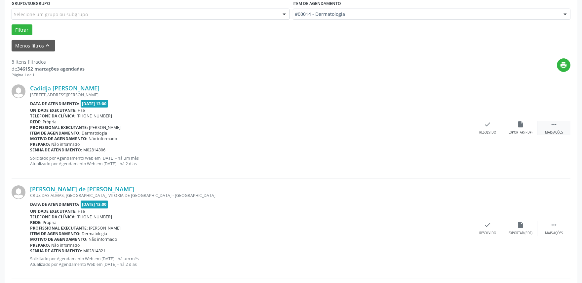
click at [549, 128] on div " Mais ações" at bounding box center [553, 128] width 33 height 14
click at [528, 130] on div "Não compareceu" at bounding box center [520, 132] width 28 height 5
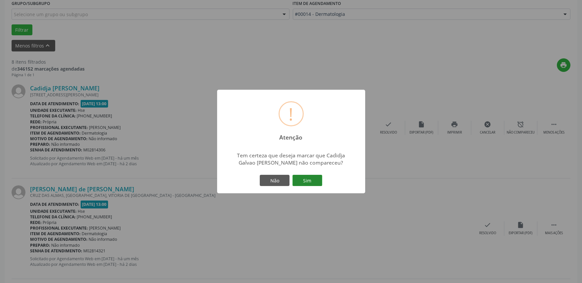
click at [314, 184] on button "Sim" at bounding box center [307, 180] width 30 height 11
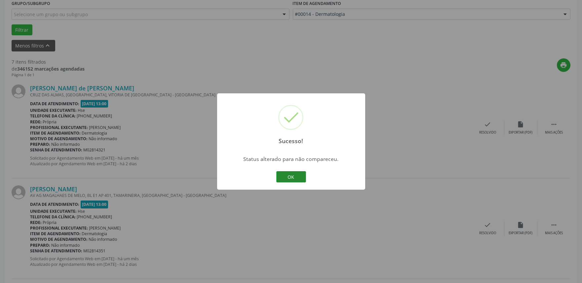
click at [291, 177] on button "OK" at bounding box center [291, 176] width 30 height 11
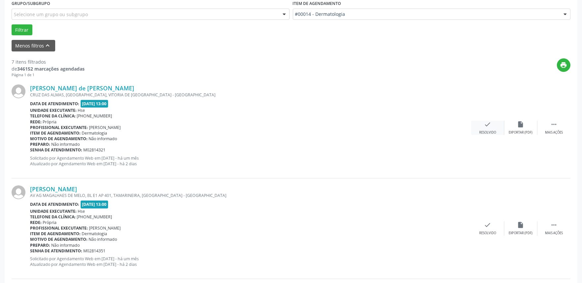
click at [488, 123] on icon "check" at bounding box center [487, 124] width 7 height 7
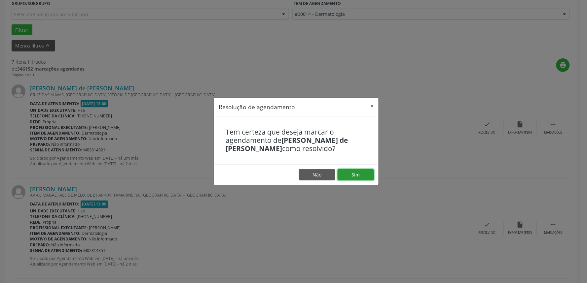
click at [353, 176] on button "Sim" at bounding box center [356, 174] width 36 height 11
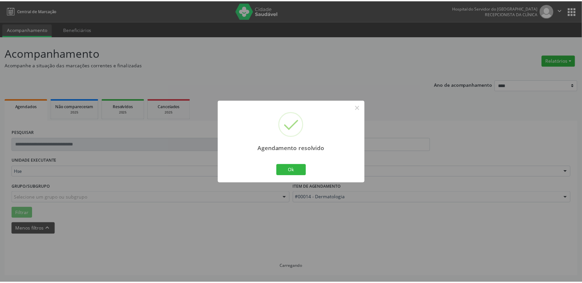
scroll to position [0, 0]
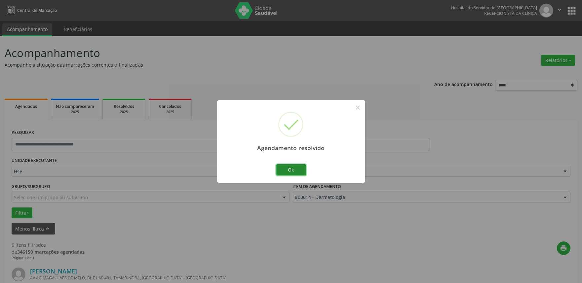
click at [295, 169] on button "Ok" at bounding box center [291, 170] width 30 height 11
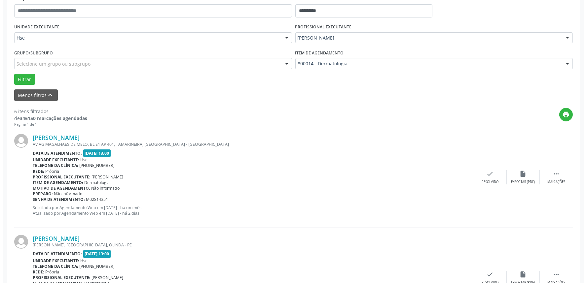
scroll to position [147, 0]
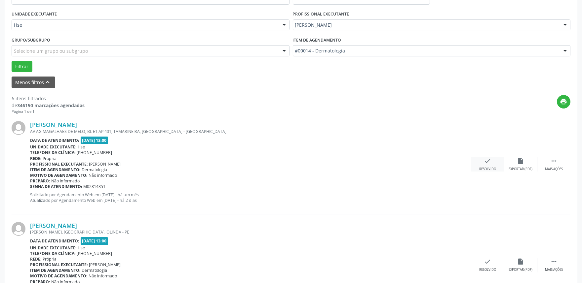
click at [485, 161] on icon "check" at bounding box center [487, 161] width 7 height 7
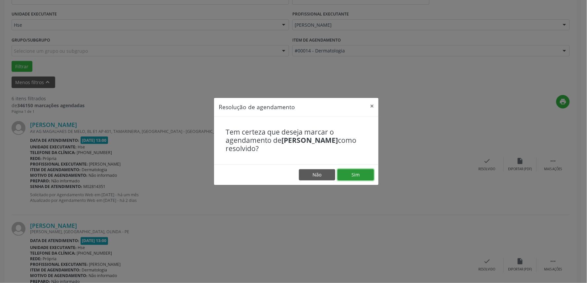
click at [362, 172] on button "Sim" at bounding box center [356, 174] width 36 height 11
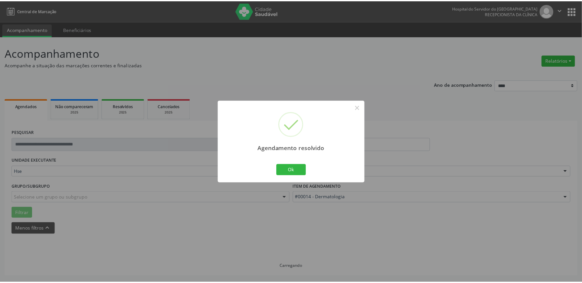
scroll to position [0, 0]
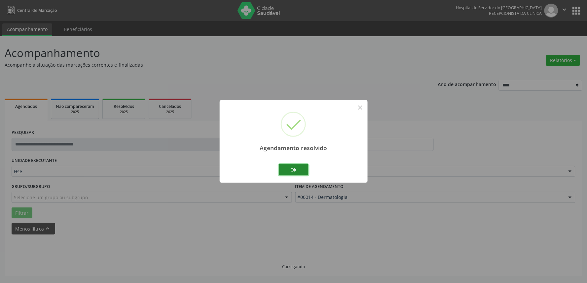
click at [295, 172] on button "Ok" at bounding box center [294, 170] width 30 height 11
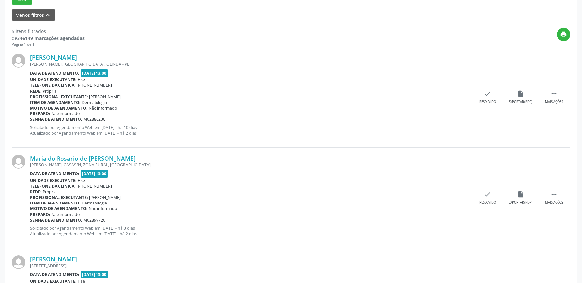
scroll to position [220, 0]
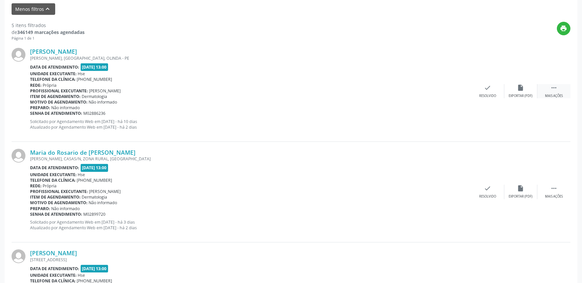
click at [554, 92] on div " Mais ações" at bounding box center [553, 91] width 33 height 14
click at [519, 95] on div "Não compareceu" at bounding box center [520, 96] width 28 height 5
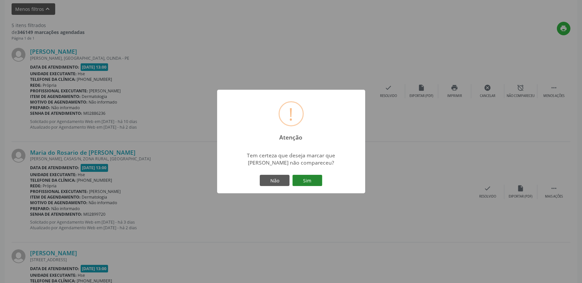
click at [317, 177] on button "Sim" at bounding box center [307, 180] width 30 height 11
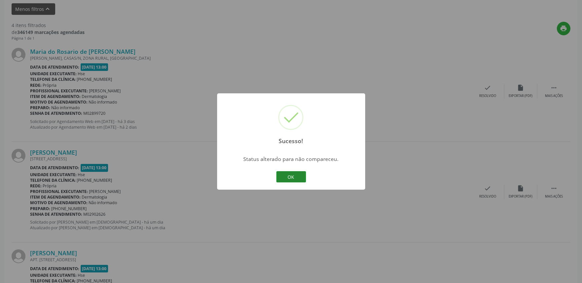
click at [289, 176] on button "OK" at bounding box center [291, 176] width 30 height 11
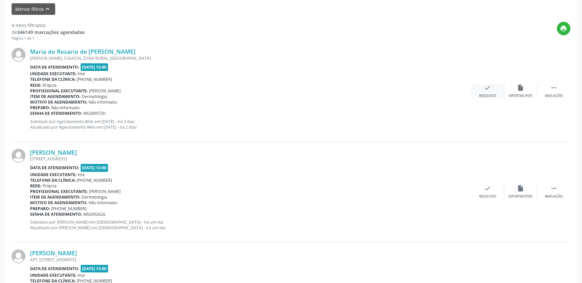
click at [483, 96] on div "Resolvido" at bounding box center [487, 96] width 17 height 5
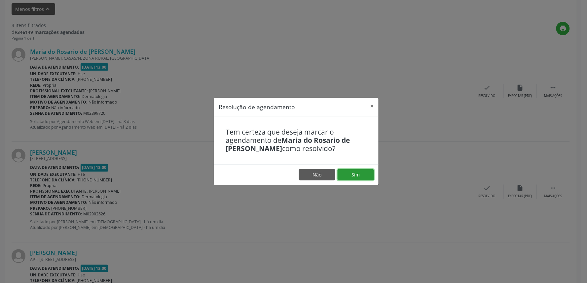
click at [358, 176] on button "Sim" at bounding box center [356, 174] width 36 height 11
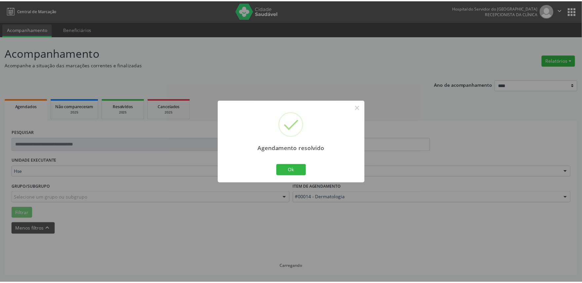
scroll to position [0, 0]
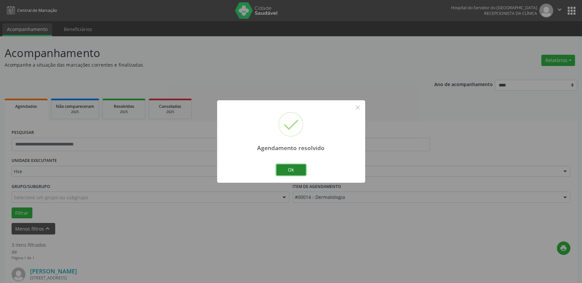
click at [285, 170] on button "Ok" at bounding box center [291, 170] width 30 height 11
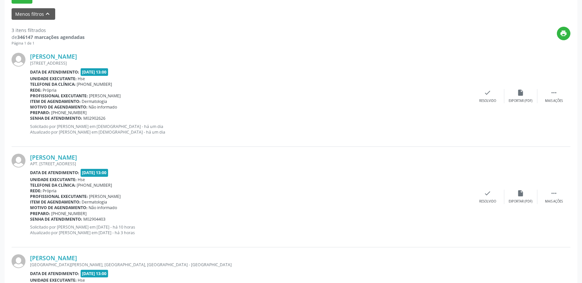
scroll to position [220, 0]
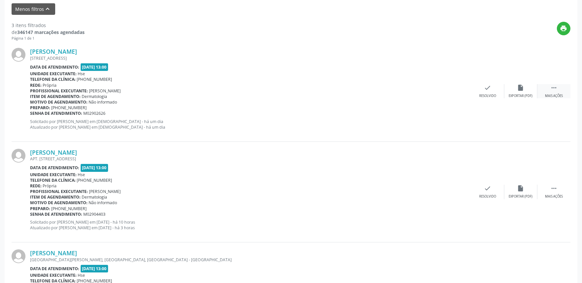
click at [553, 90] on icon "" at bounding box center [553, 87] width 7 height 7
click at [514, 91] on div "alarm_off Não compareceu" at bounding box center [520, 91] width 33 height 14
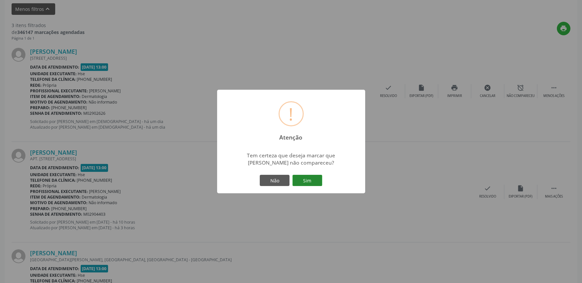
click at [307, 182] on button "Sim" at bounding box center [307, 180] width 30 height 11
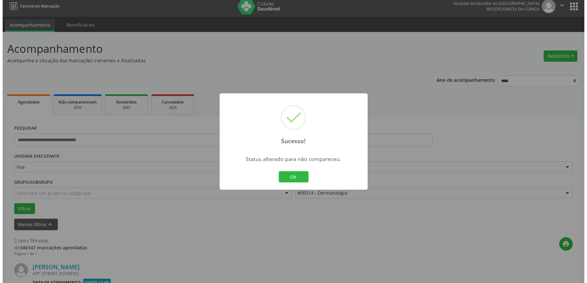
scroll to position [190, 0]
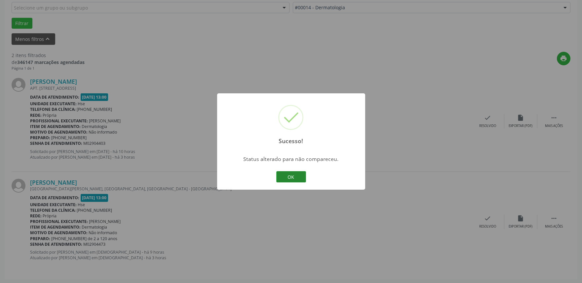
click at [288, 176] on button "OK" at bounding box center [291, 176] width 30 height 11
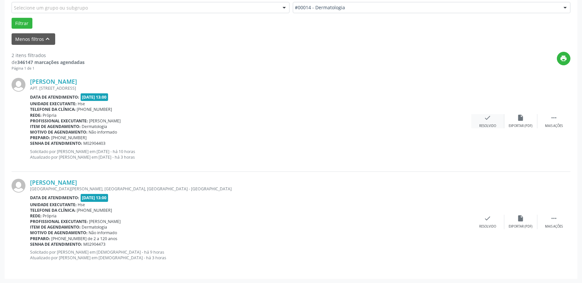
click at [484, 128] on div "Resolvido" at bounding box center [487, 126] width 17 height 5
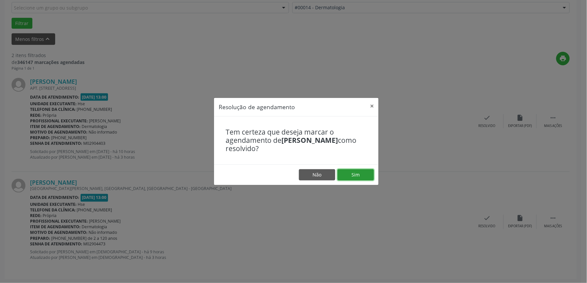
click at [359, 175] on button "Sim" at bounding box center [356, 174] width 36 height 11
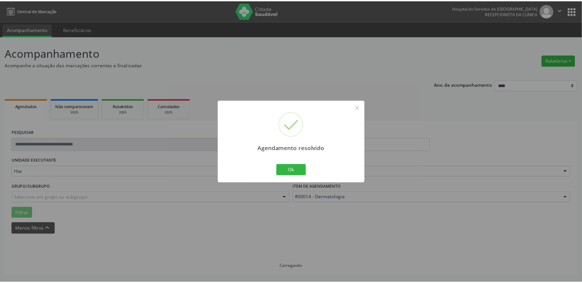
scroll to position [0, 0]
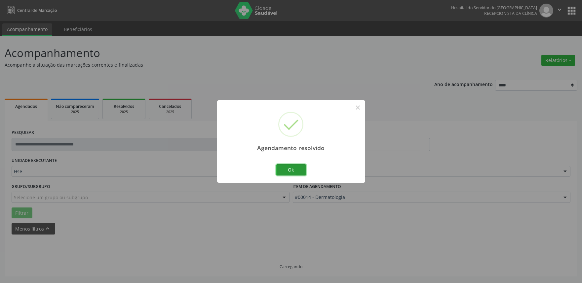
click at [288, 171] on button "Ok" at bounding box center [291, 170] width 30 height 11
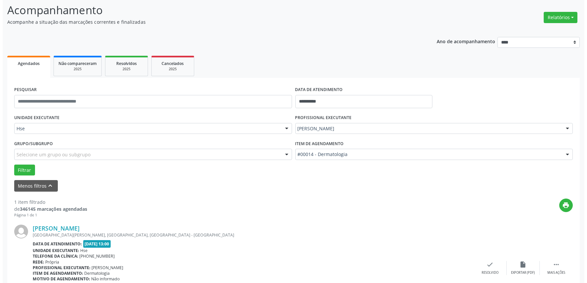
scroll to position [89, 0]
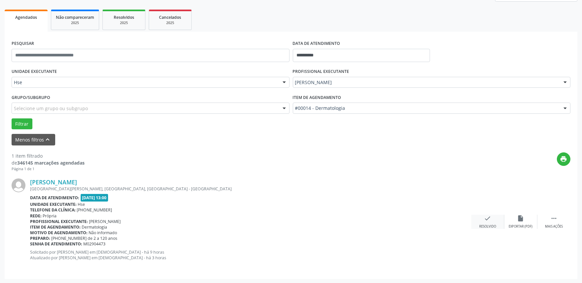
click at [483, 225] on div "Resolvido" at bounding box center [487, 227] width 17 height 5
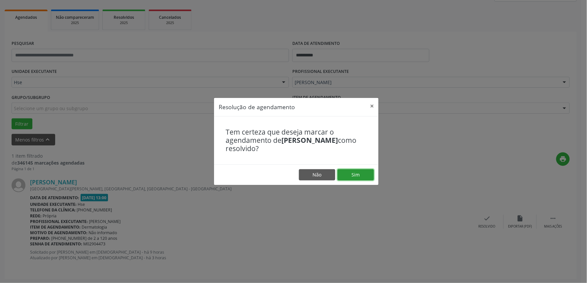
click at [362, 177] on button "Sim" at bounding box center [356, 174] width 36 height 11
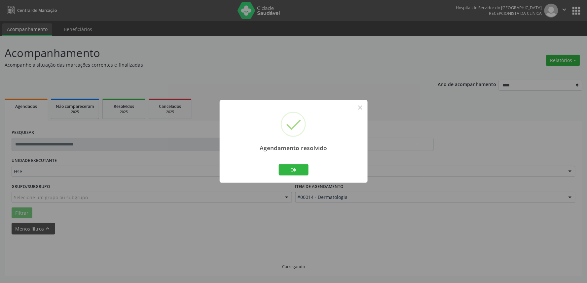
scroll to position [0, 0]
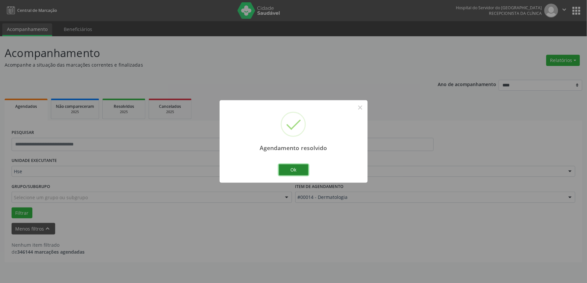
click at [299, 170] on button "Ok" at bounding box center [294, 170] width 30 height 11
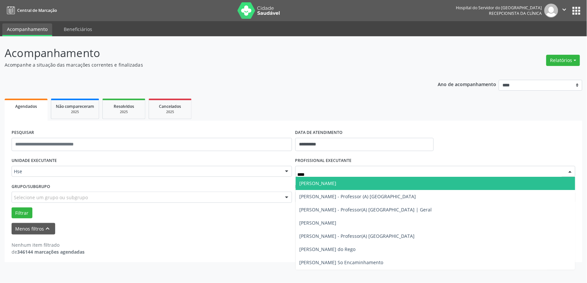
type input "*****"
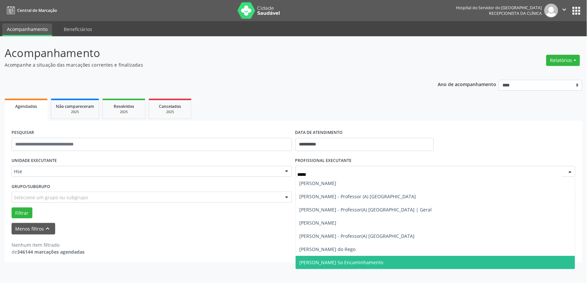
click at [358, 262] on span "[PERSON_NAME] So Encaminhamento" at bounding box center [342, 263] width 84 height 6
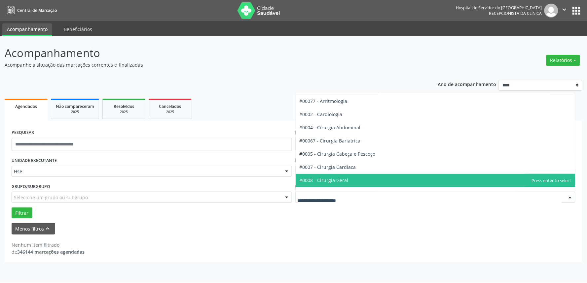
scroll to position [37, 0]
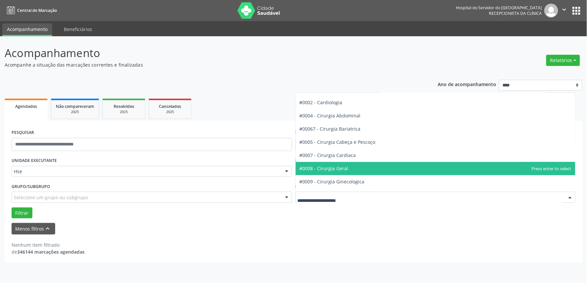
click at [340, 169] on span "#0008 - Cirurgia Geral" at bounding box center [324, 169] width 49 height 6
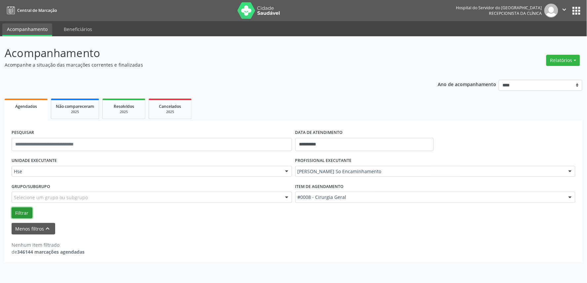
click at [21, 212] on button "Filtrar" at bounding box center [22, 213] width 21 height 11
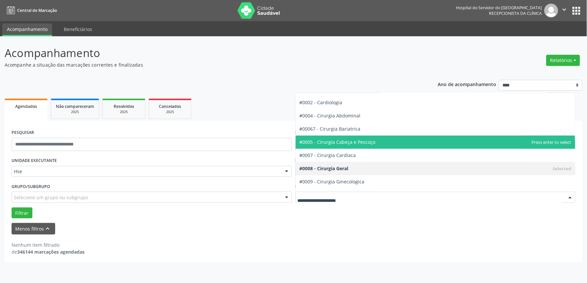
click at [357, 142] on span "#0005 - Cirurgia Cabeça e Pescoço" at bounding box center [338, 142] width 76 height 6
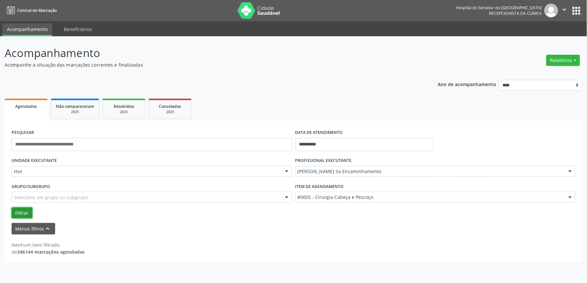
click at [18, 215] on button "Filtrar" at bounding box center [22, 213] width 21 height 11
click at [328, 139] on input "**********" at bounding box center [364, 144] width 138 height 13
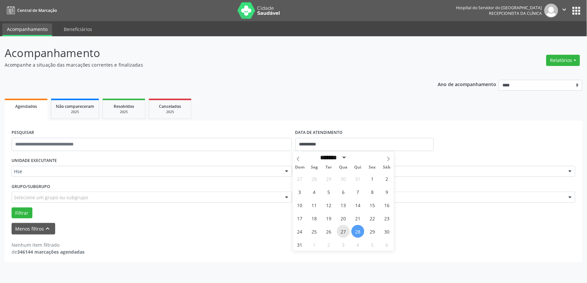
click at [343, 233] on span "27" at bounding box center [343, 231] width 13 height 13
type input "**********"
click at [343, 233] on span "27" at bounding box center [343, 231] width 13 height 13
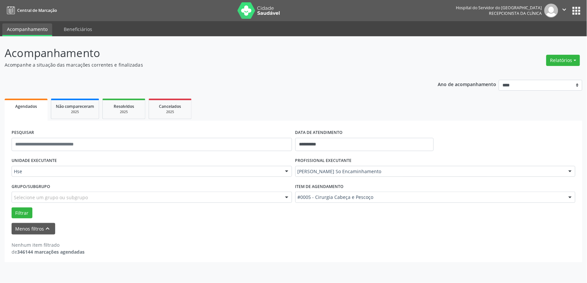
click at [328, 71] on div "**********" at bounding box center [294, 154] width 578 height 218
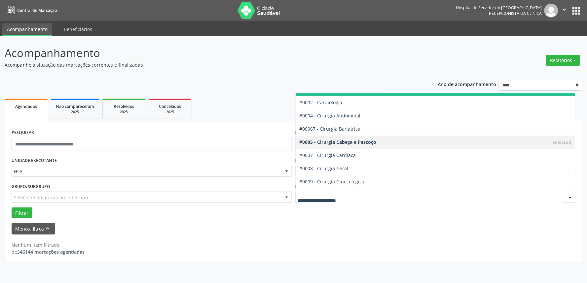
click at [383, 201] on div at bounding box center [435, 197] width 280 height 11
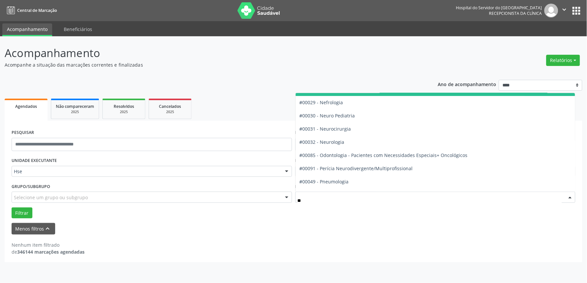
type input "***"
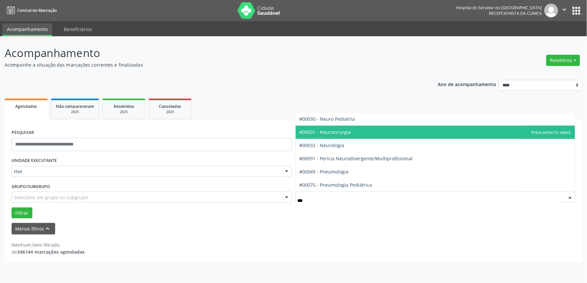
click at [336, 133] on span "#00031 - Neurocirurgia" at bounding box center [326, 132] width 52 height 6
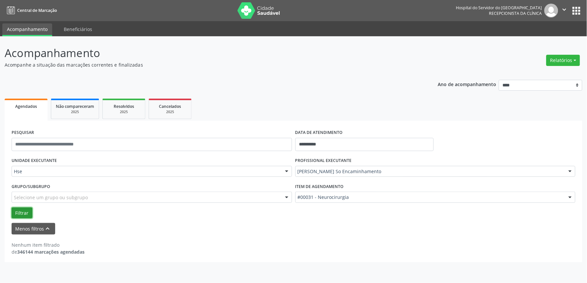
click at [15, 212] on button "Filtrar" at bounding box center [22, 213] width 21 height 11
